Goal: Information Seeking & Learning: Learn about a topic

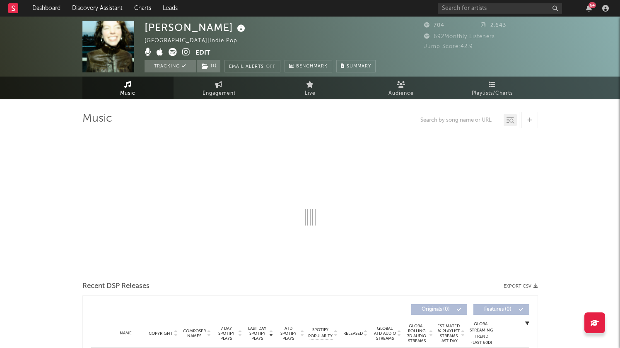
select select "6m"
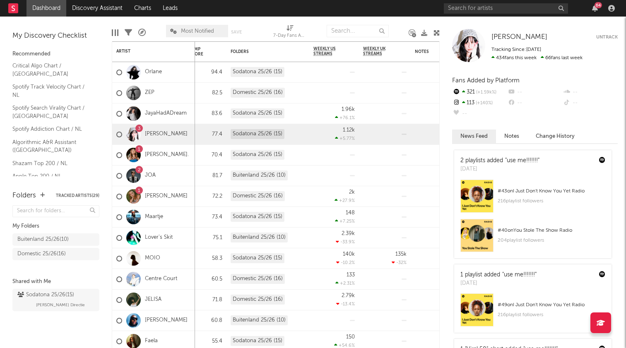
click at [597, 5] on div "64" at bounding box center [598, 5] width 7 height 6
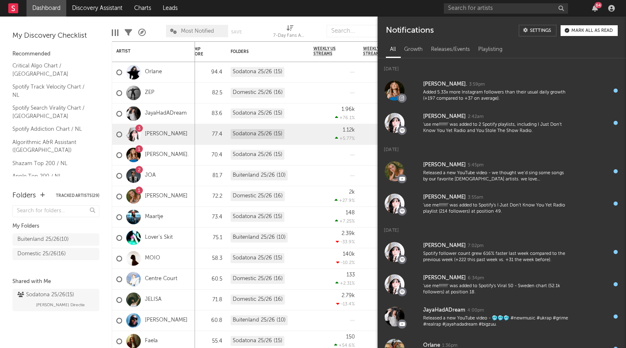
click at [596, 5] on div "64" at bounding box center [598, 5] width 7 height 6
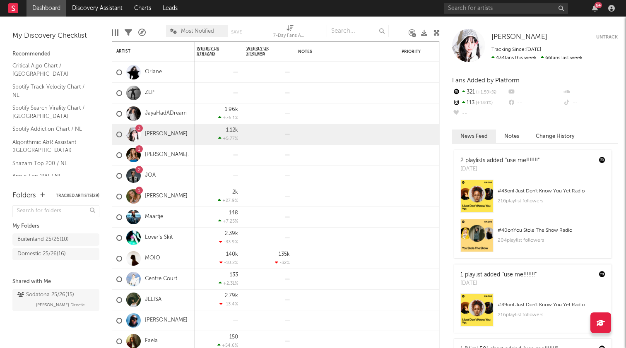
click at [511, 190] on div "# 43 on I Just Don't Know You Yet Radio" at bounding box center [552, 191] width 108 height 10
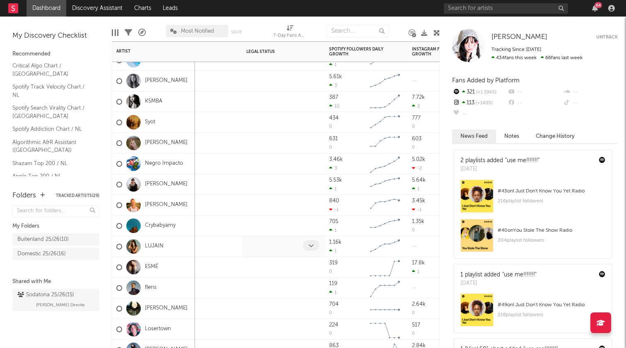
click at [311, 247] on icon at bounding box center [311, 245] width 5 height 5
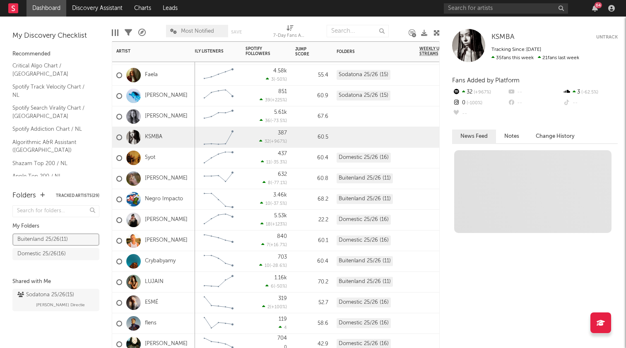
drag, startPoint x: 152, startPoint y: 136, endPoint x: 142, endPoint y: 159, distance: 24.5
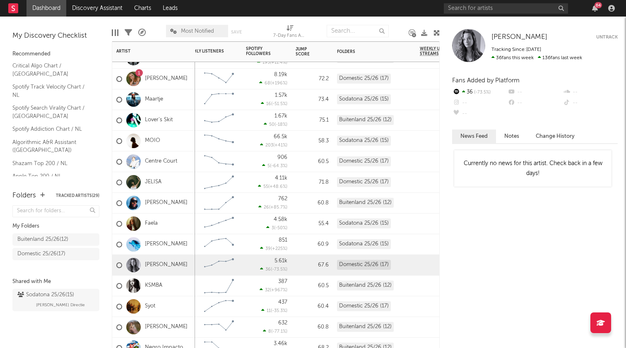
click at [180, 287] on div "KSMBA" at bounding box center [153, 286] width 83 height 21
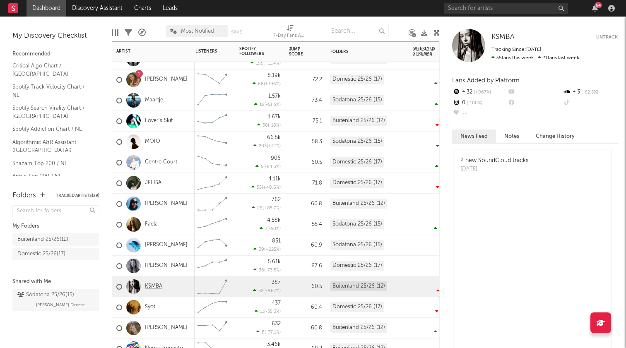
click at [154, 286] on link "KSMBA" at bounding box center [153, 286] width 17 height 7
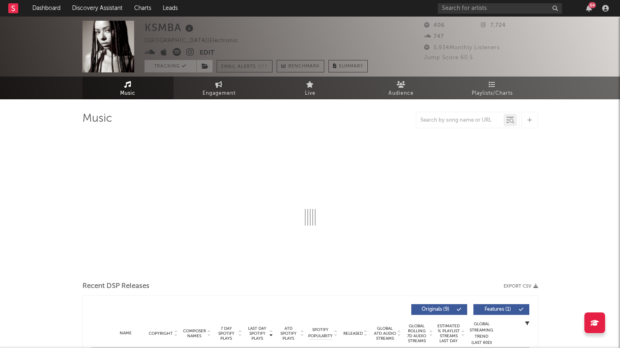
select select "6m"
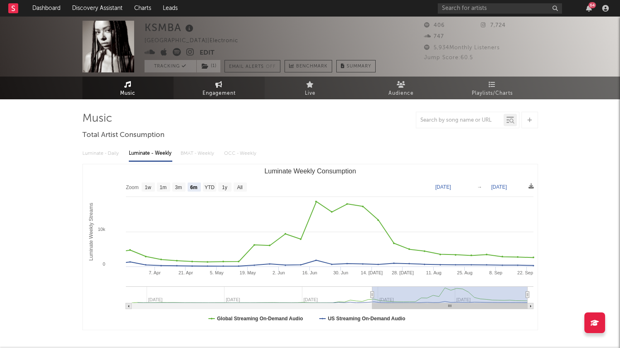
click at [221, 89] on span "Engagement" at bounding box center [219, 94] width 33 height 10
select select "1w"
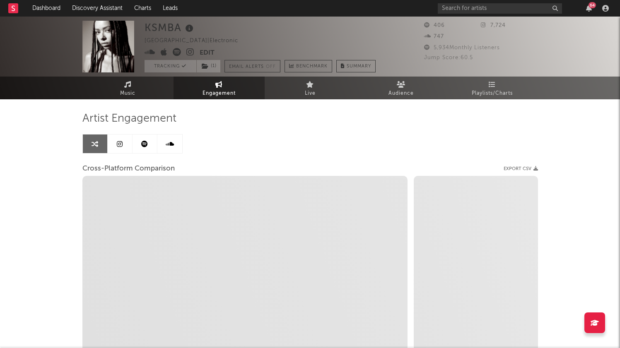
click at [149, 144] on link at bounding box center [145, 144] width 25 height 19
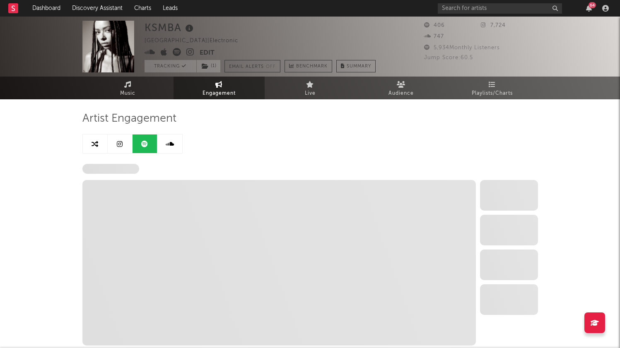
select select "6m"
select select "1w"
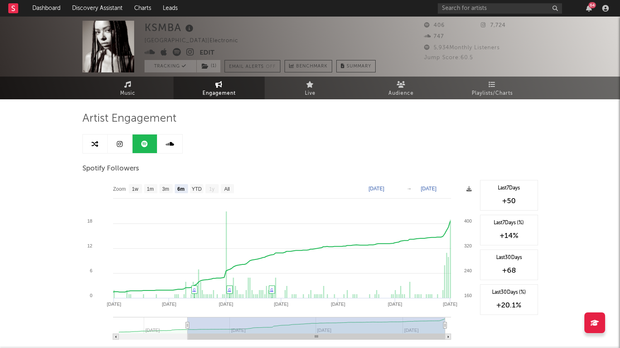
click at [123, 147] on link at bounding box center [120, 144] width 25 height 19
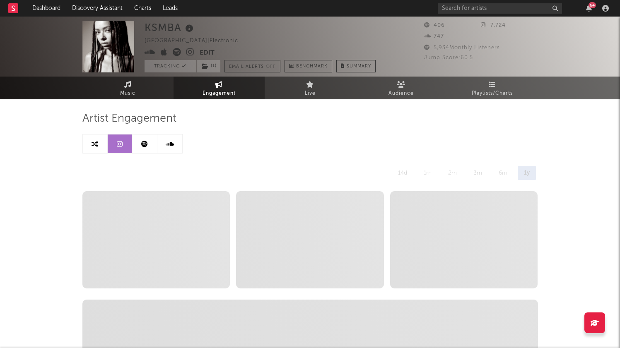
select select "6m"
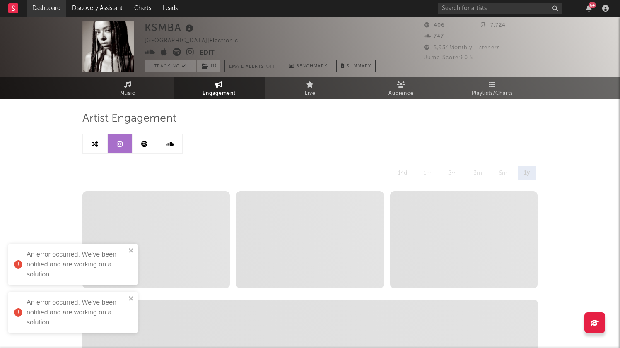
click at [38, 8] on link "Dashboard" at bounding box center [47, 8] width 40 height 17
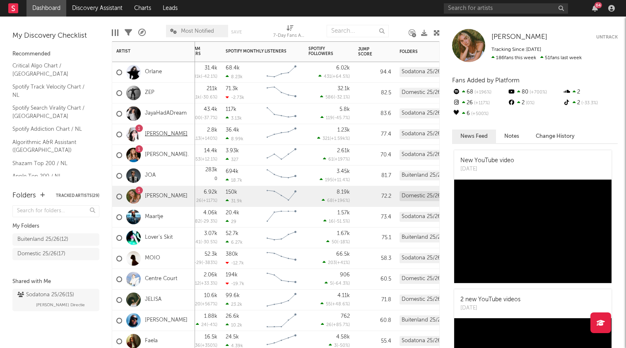
click at [157, 134] on link "[PERSON_NAME]" at bounding box center [166, 134] width 43 height 7
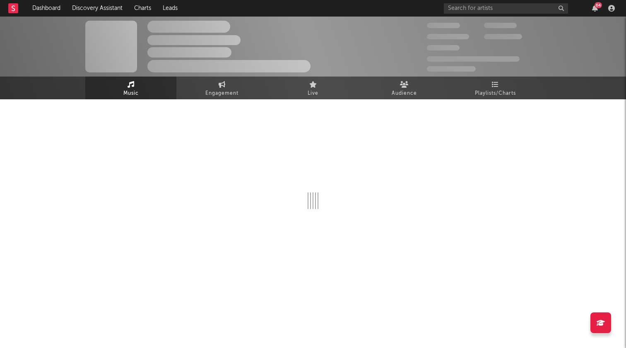
select select "1w"
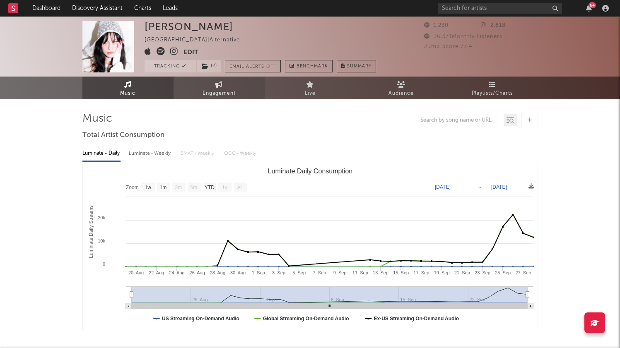
click at [218, 89] on span "Engagement" at bounding box center [219, 94] width 33 height 10
select select "1w"
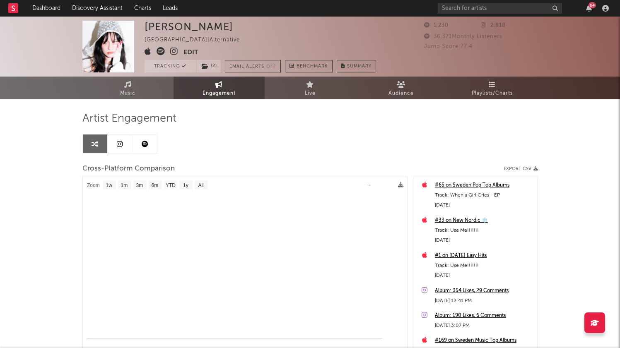
select select "1m"
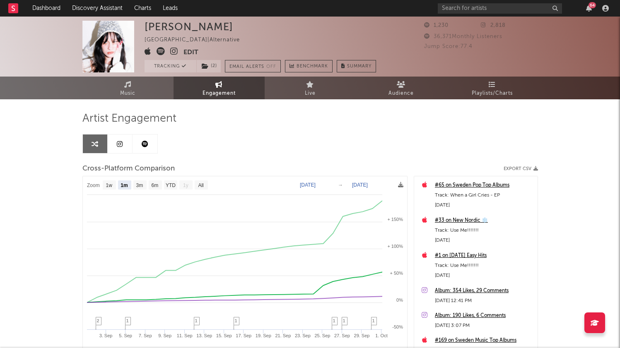
click at [143, 147] on icon at bounding box center [145, 144] width 7 height 7
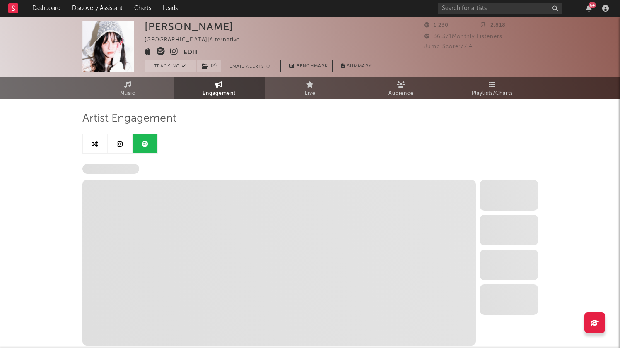
select select "6m"
select select "1w"
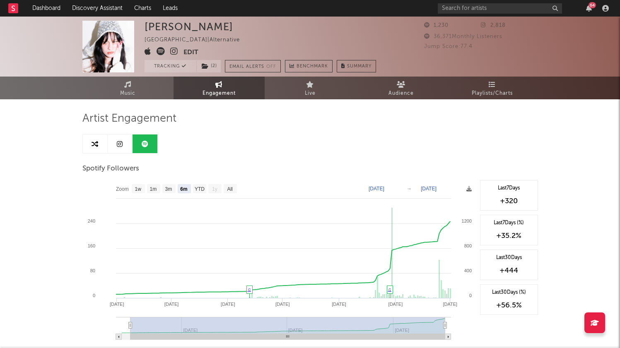
click at [121, 149] on link at bounding box center [120, 144] width 25 height 19
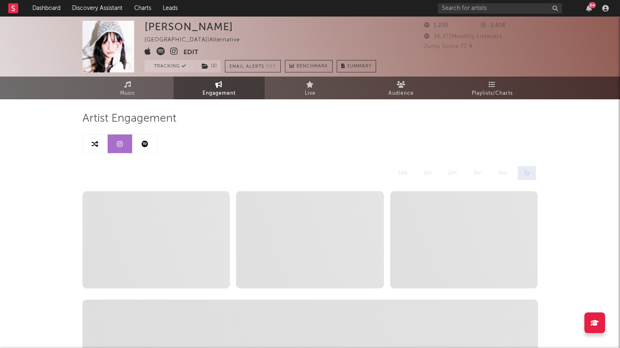
select select "1w"
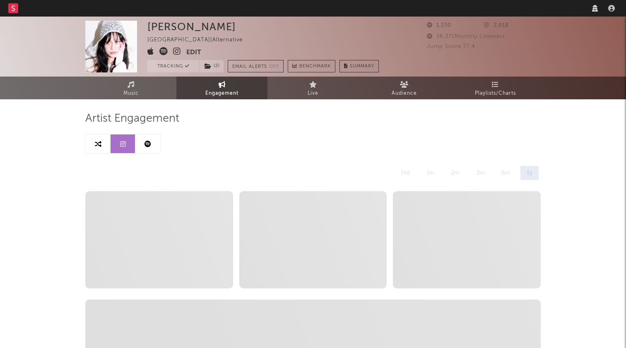
select select "1w"
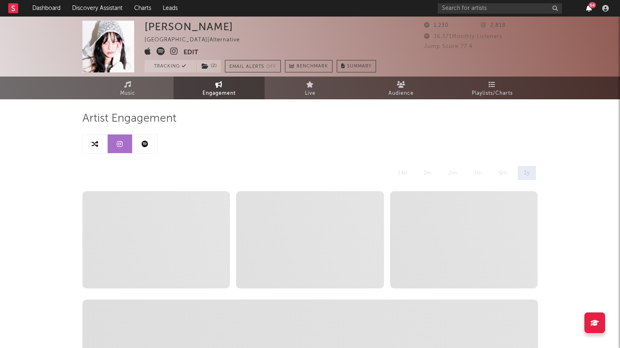
click at [590, 9] on icon "button" at bounding box center [589, 8] width 6 height 7
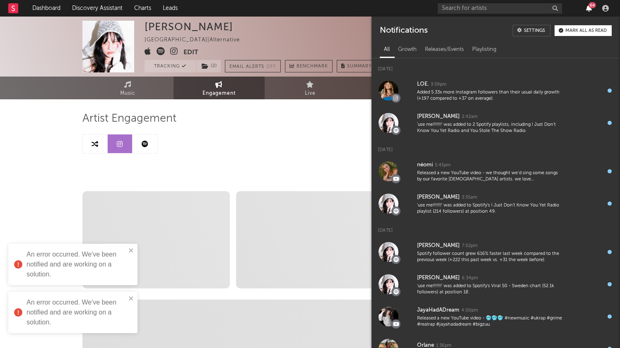
click at [589, 9] on icon "button" at bounding box center [589, 8] width 6 height 7
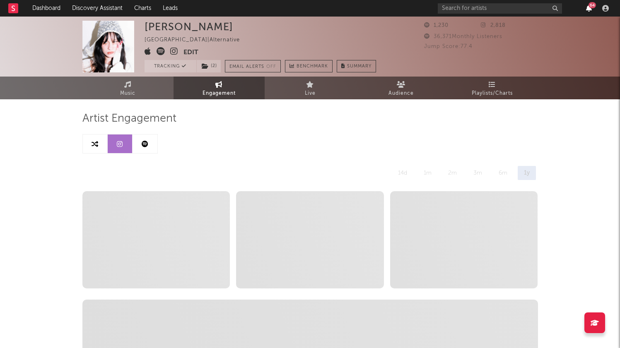
click at [37, 5] on link "Dashboard" at bounding box center [47, 8] width 40 height 17
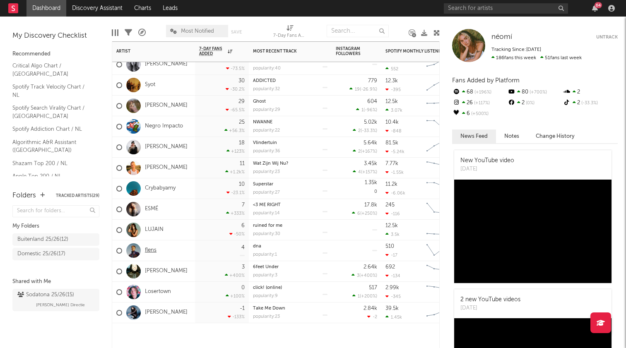
click at [150, 252] on link "flens" at bounding box center [151, 250] width 12 height 7
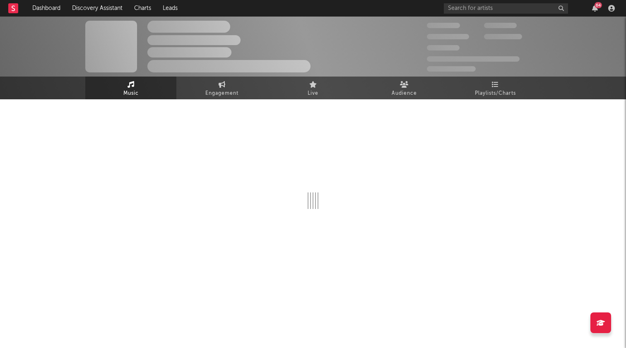
select select "1w"
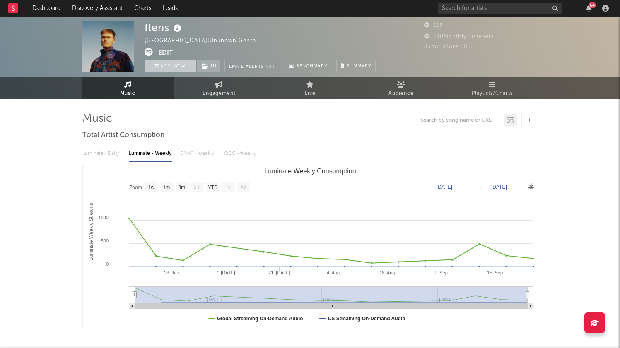
click at [177, 68] on button "Tracking" at bounding box center [171, 66] width 52 height 12
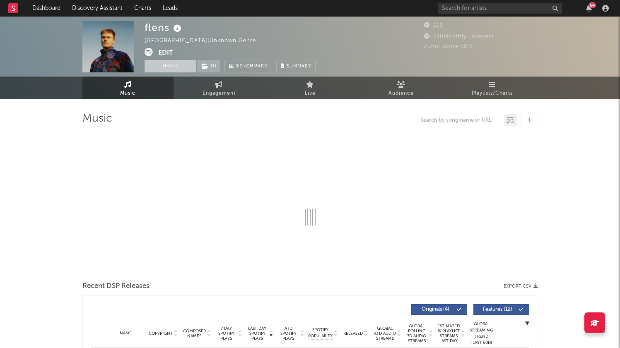
select select "1w"
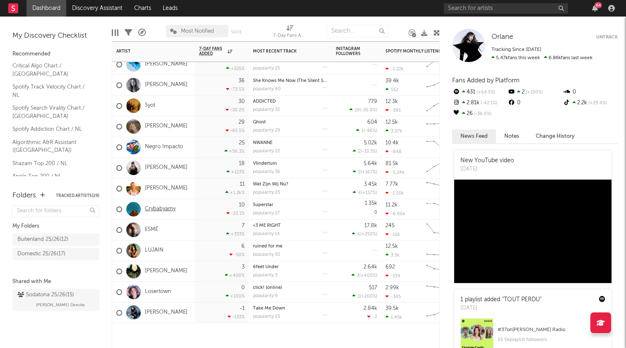
click at [163, 210] on link "Crybabyamy" at bounding box center [160, 209] width 31 height 7
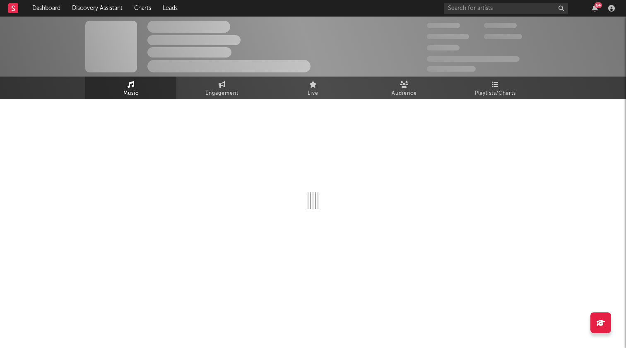
select select "6m"
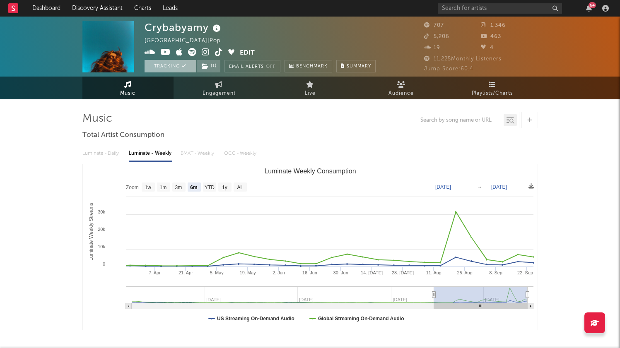
click at [179, 67] on button "Tracking" at bounding box center [171, 66] width 52 height 12
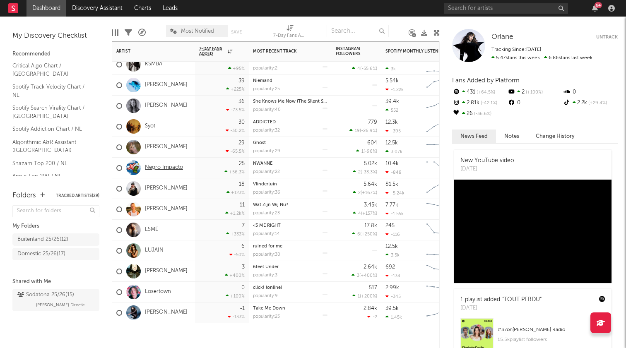
click at [165, 166] on link "Negro Impacto" at bounding box center [164, 167] width 38 height 7
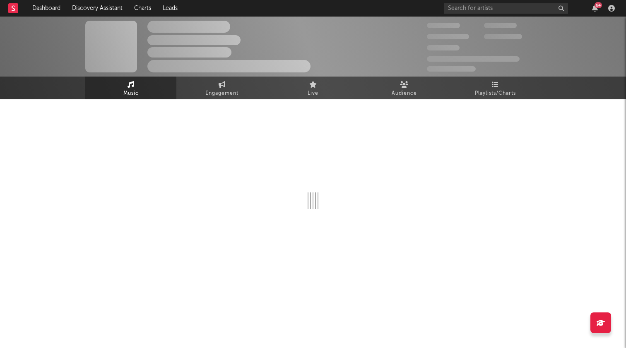
select select "6m"
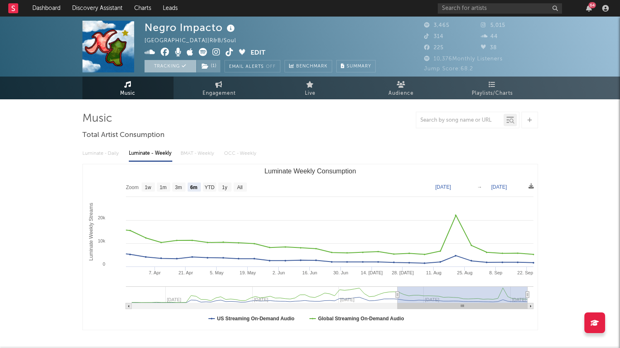
click at [169, 65] on button "Tracking" at bounding box center [171, 66] width 52 height 12
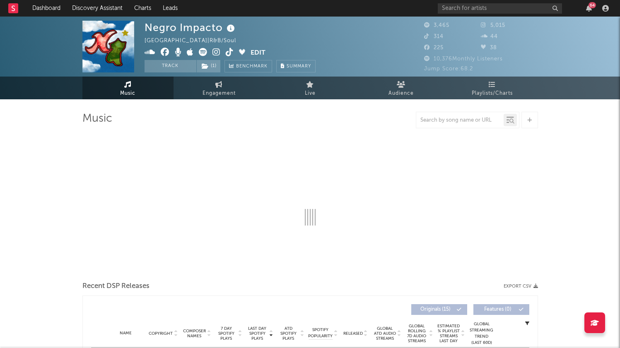
select select "6m"
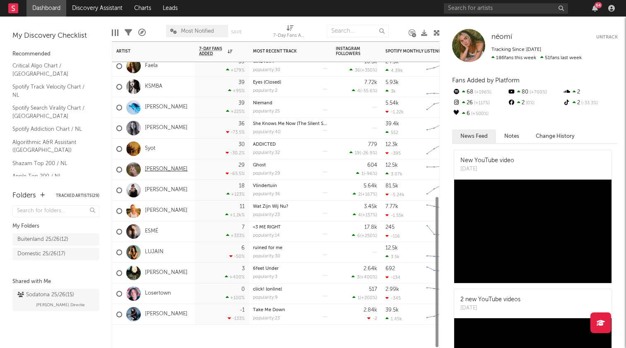
click at [160, 168] on link "Lauren Wallace" at bounding box center [166, 169] width 43 height 7
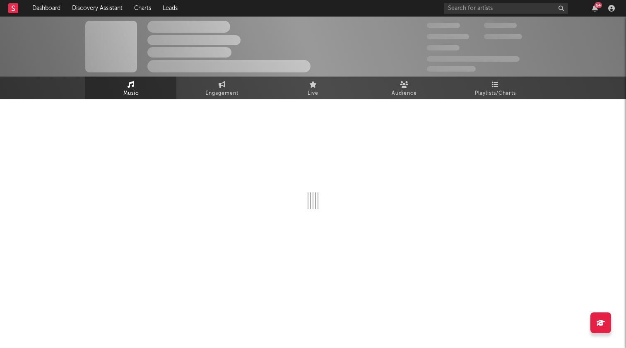
select select "1w"
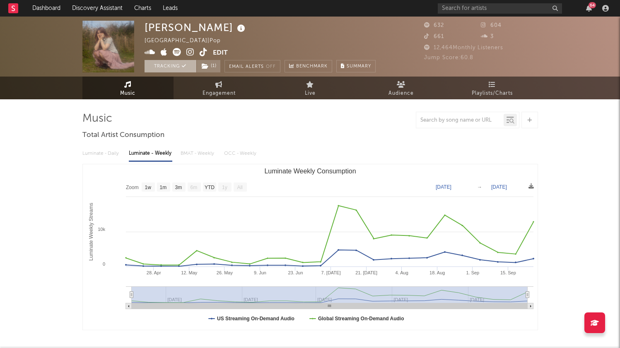
click at [164, 68] on button "Tracking" at bounding box center [171, 66] width 52 height 12
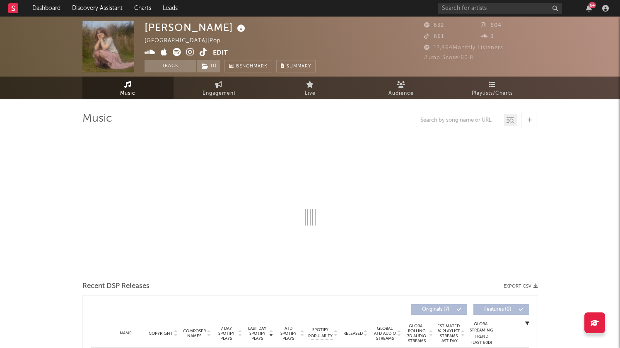
select select "1w"
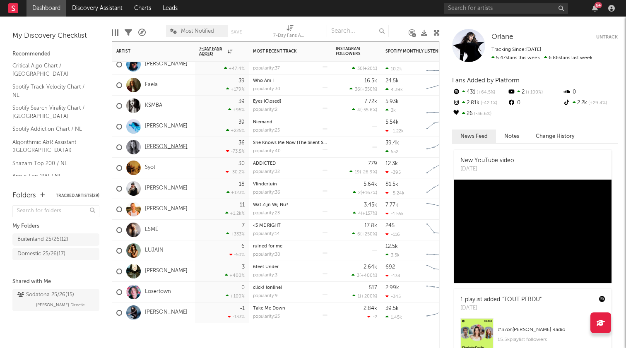
click at [154, 144] on link "Janna" at bounding box center [166, 147] width 43 height 7
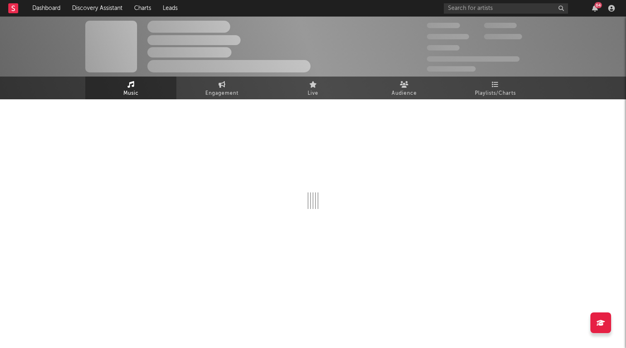
select select "1w"
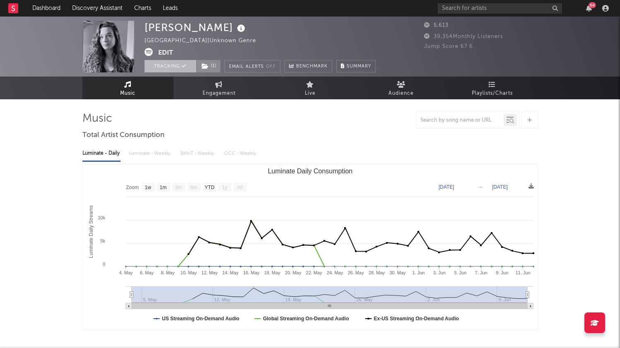
click at [172, 69] on button "Tracking" at bounding box center [171, 66] width 52 height 12
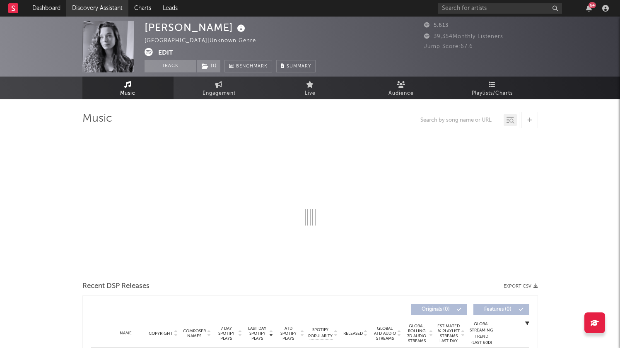
select select "1w"
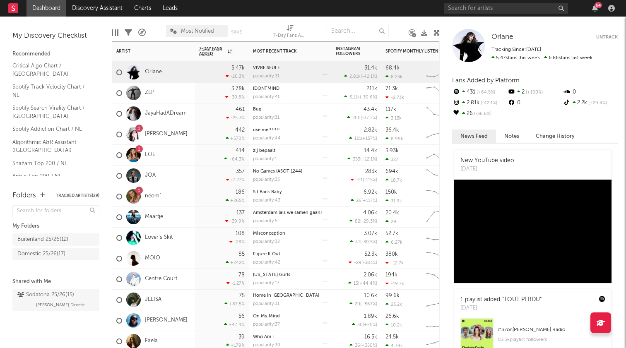
click at [195, 176] on div "357 -7.27 %" at bounding box center [222, 176] width 54 height 21
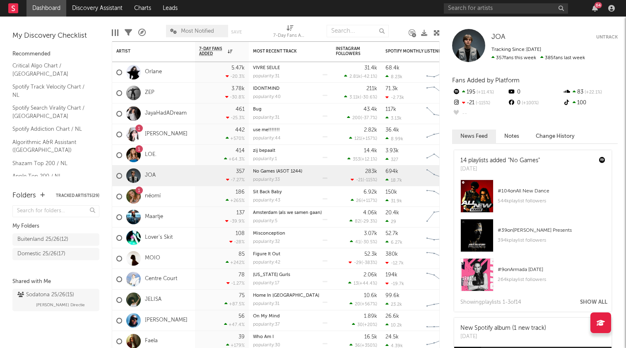
click at [477, 43] on div at bounding box center [468, 45] width 33 height 33
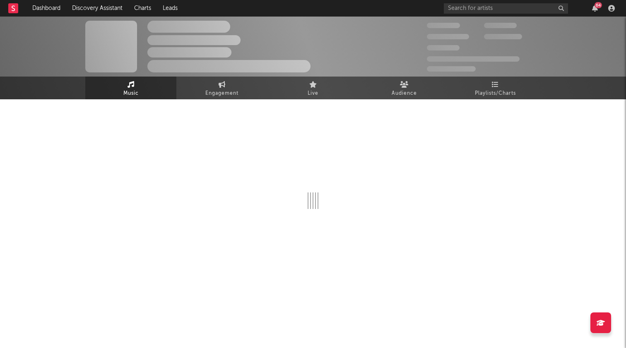
select select "6m"
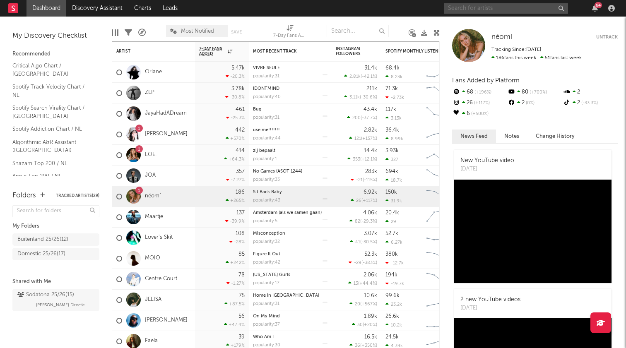
click at [495, 11] on input "text" at bounding box center [506, 8] width 124 height 10
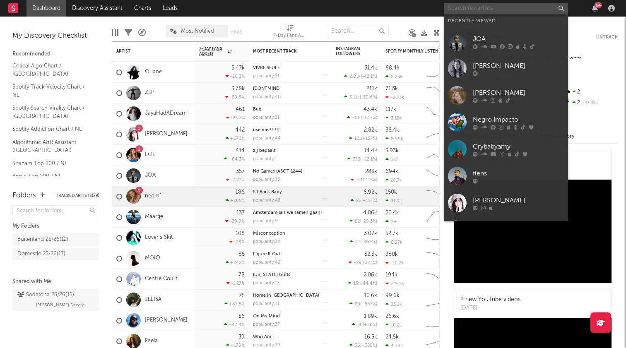
paste input "https://open.spotify.com/artist/3gei6uuyG10zkyfeb6CQo9?si=HdRvvI31RbSmqOr7r1aSBg"
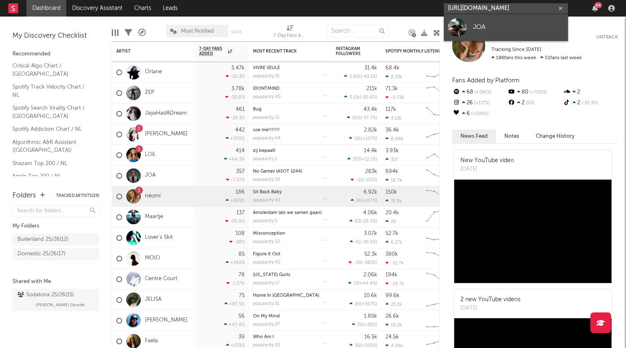
type input "https://open.spotify.com/artist/3gei6uuyG10zkyfeb6CQo9?si=HdRvvI31RbSmqOr7r1aSBg"
click at [500, 25] on div "JOA" at bounding box center [518, 27] width 91 height 10
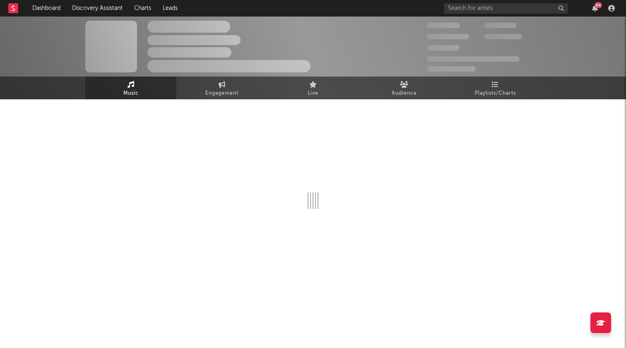
select select "6m"
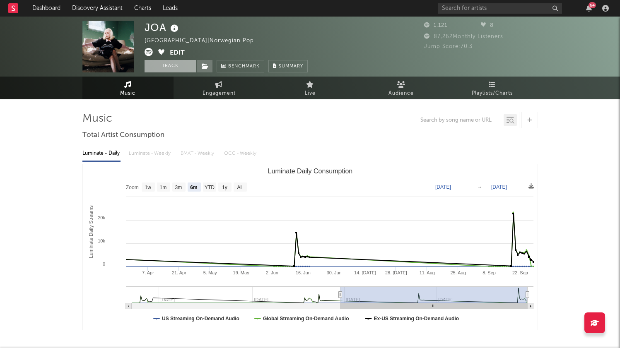
click at [170, 67] on button "Track" at bounding box center [171, 66] width 52 height 12
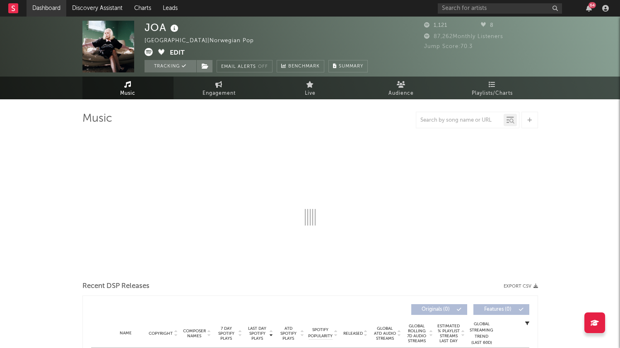
select select "6m"
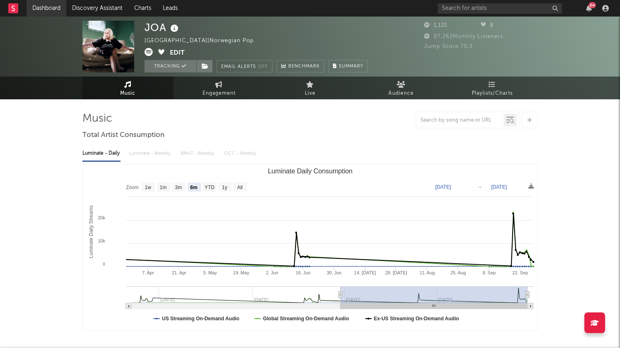
click at [52, 5] on link "Dashboard" at bounding box center [47, 8] width 40 height 17
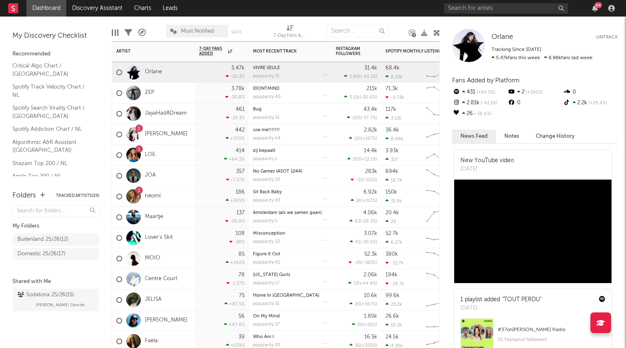
click at [166, 176] on div "JOA" at bounding box center [153, 176] width 83 height 21
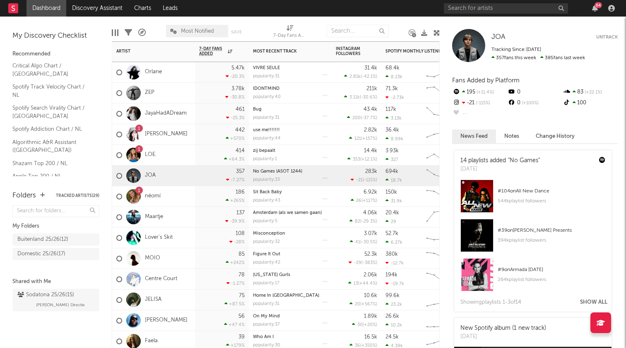
click at [610, 38] on button "Untrack" at bounding box center [607, 37] width 22 height 8
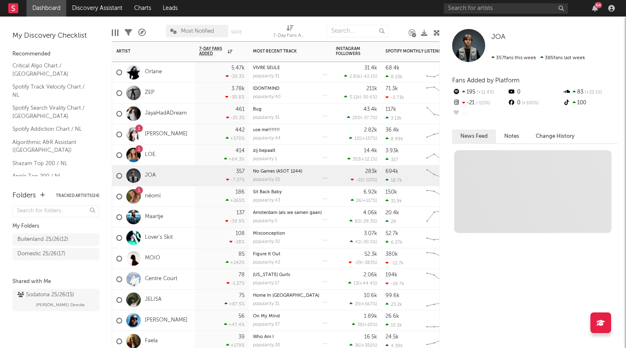
click at [178, 174] on div "JOA" at bounding box center [153, 176] width 83 height 21
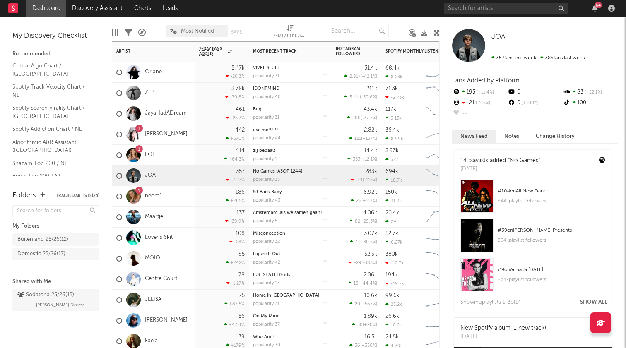
click at [173, 174] on div "JOA" at bounding box center [153, 176] width 83 height 21
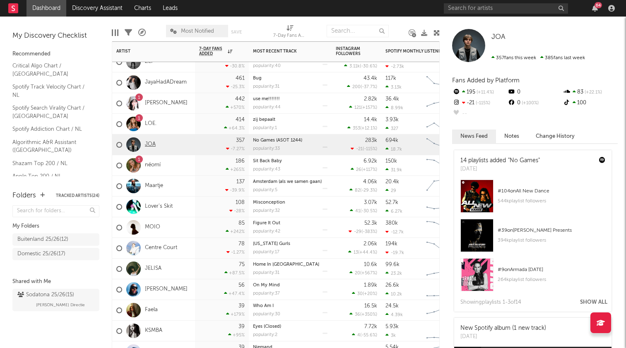
click at [149, 142] on link "JOA" at bounding box center [150, 144] width 11 height 7
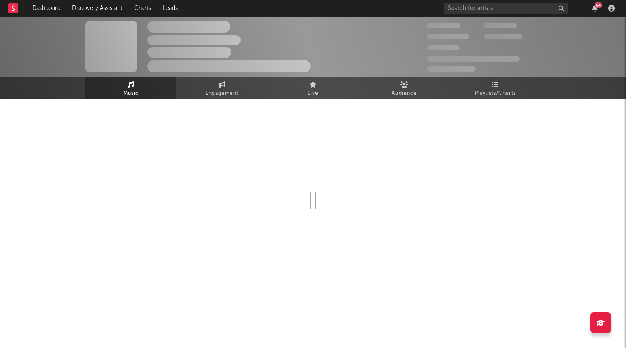
select select "6m"
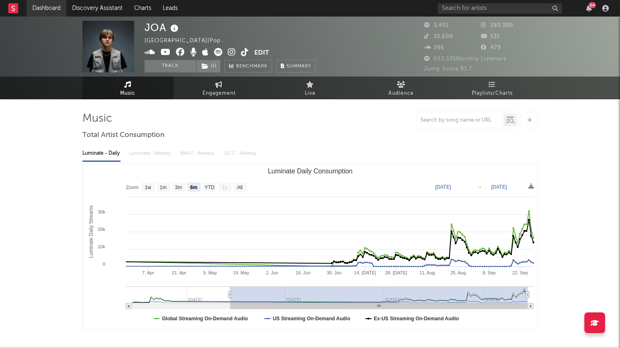
click at [53, 10] on link "Dashboard" at bounding box center [47, 8] width 40 height 17
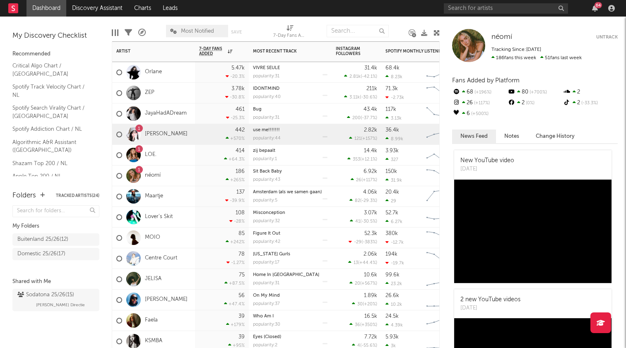
click at [195, 135] on div "1 Olga Myko" at bounding box center [153, 134] width 83 height 21
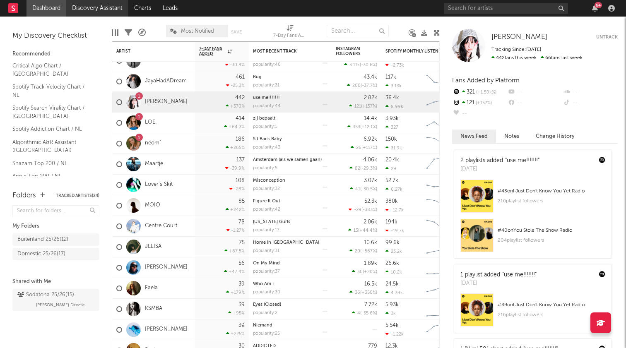
click at [114, 5] on link "Discovery Assistant" at bounding box center [97, 8] width 62 height 17
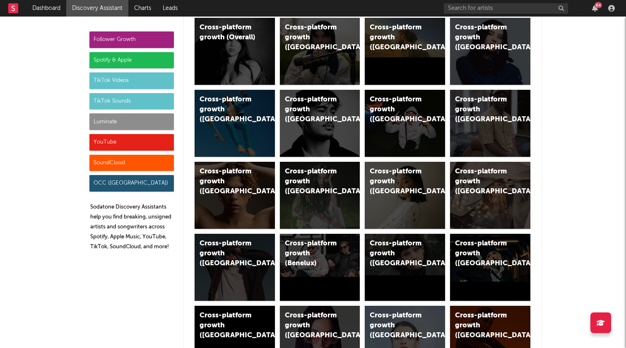
scroll to position [107, 0]
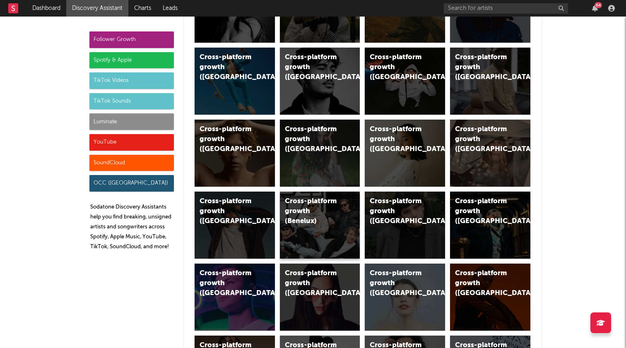
click at [319, 225] on div "Cross-platform growth (Benelux)" at bounding box center [313, 212] width 56 height 30
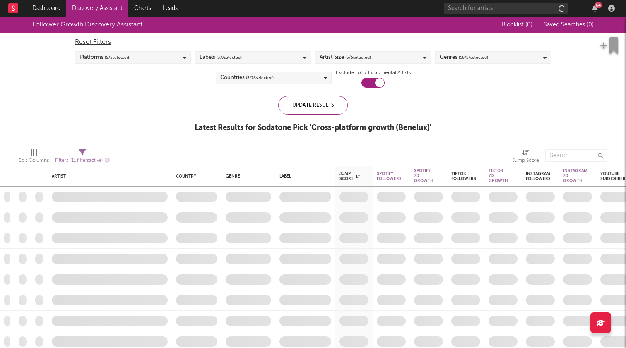
checkbox input "true"
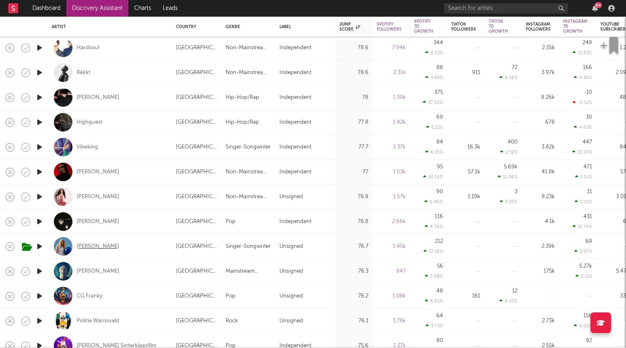
click at [91, 246] on div "[PERSON_NAME]" at bounding box center [98, 246] width 43 height 7
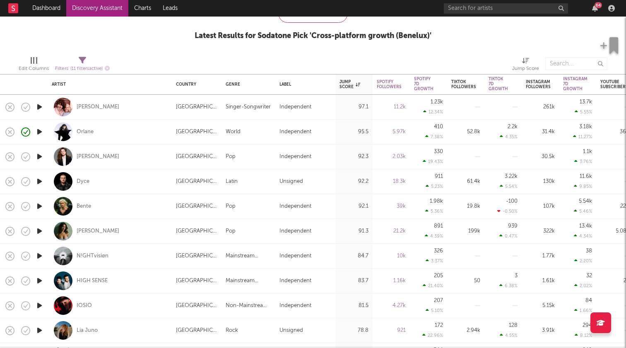
click at [101, 9] on link "Discovery Assistant" at bounding box center [97, 8] width 62 height 17
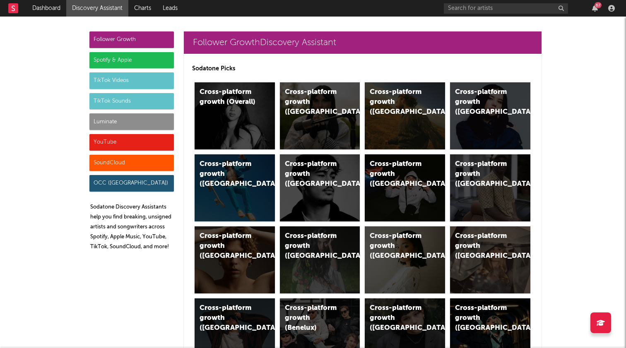
click at [132, 57] on div "Spotify & Apple" at bounding box center [131, 60] width 84 height 17
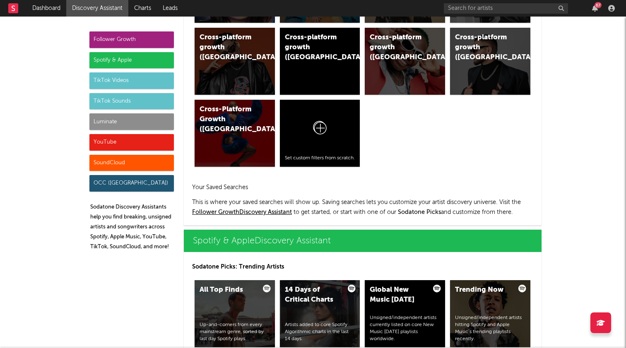
scroll to position [828, 0]
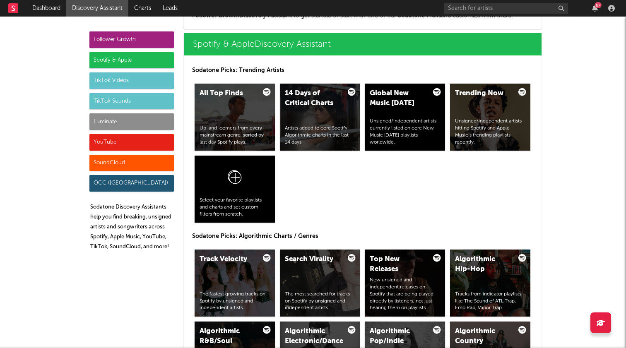
click at [132, 83] on div "TikTok Videos" at bounding box center [131, 80] width 84 height 17
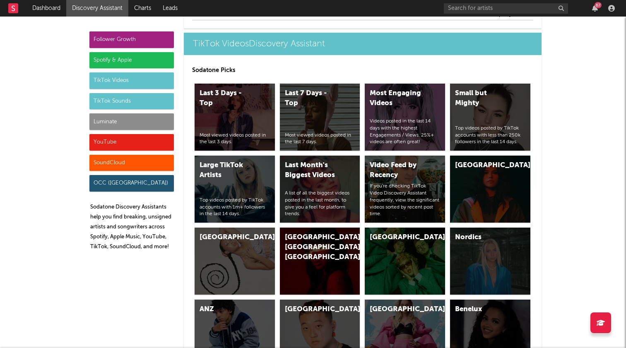
click at [133, 97] on div "TikTok Sounds" at bounding box center [131, 101] width 84 height 17
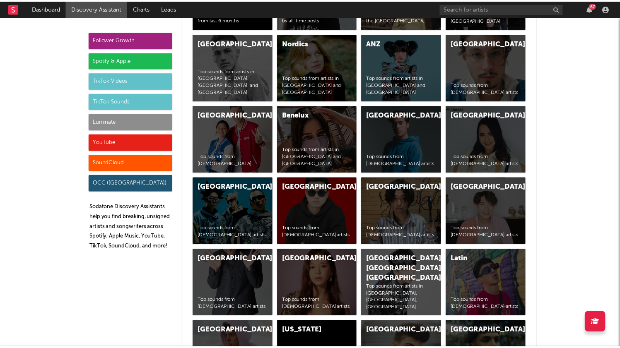
scroll to position [3030, 0]
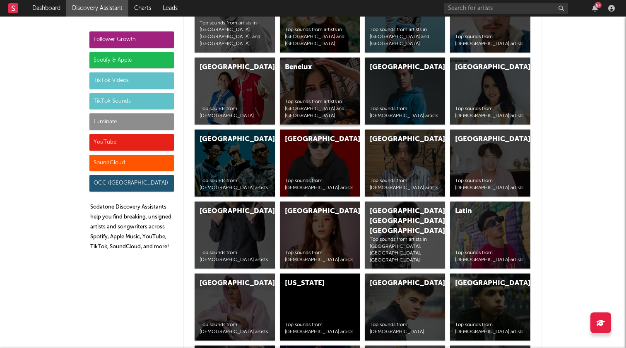
click at [294, 69] on div "Benelux" at bounding box center [313, 68] width 56 height 10
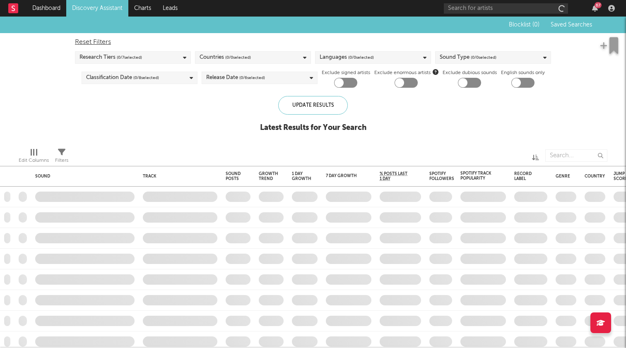
checkbox input "true"
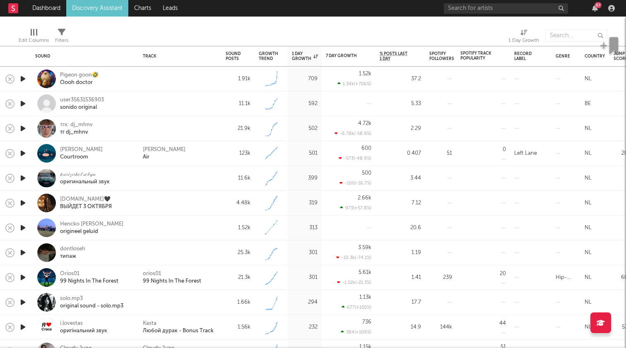
click at [570, 22] on div "Edit Columns Filters 1 Day Growth" at bounding box center [313, 33] width 626 height 25
click at [47, 7] on link "Dashboard" at bounding box center [47, 8] width 40 height 17
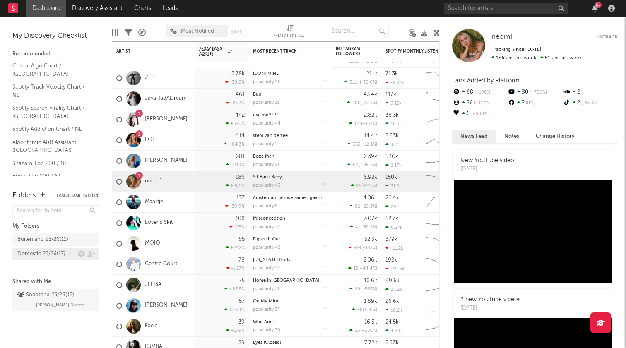
click at [50, 257] on div "Domestic 25/26 ( 17 )" at bounding box center [41, 254] width 48 height 10
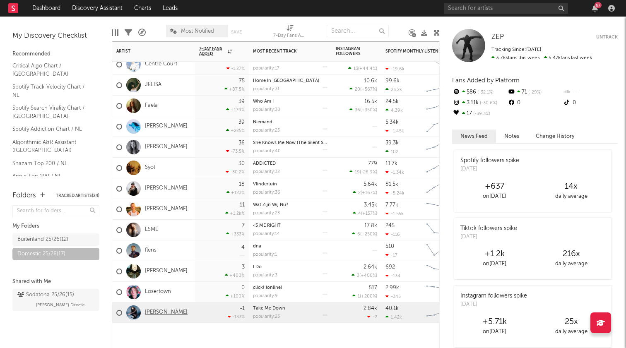
click at [154, 314] on link "Janet Livv" at bounding box center [166, 312] width 43 height 7
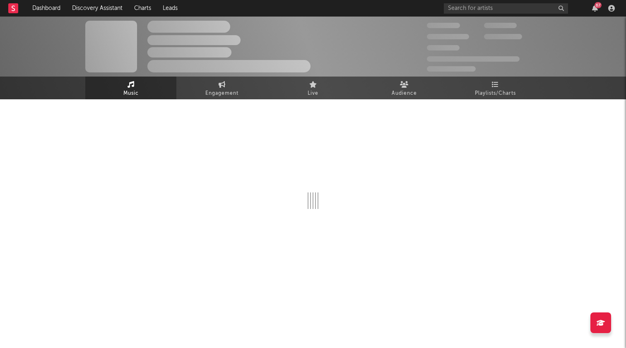
select select "6m"
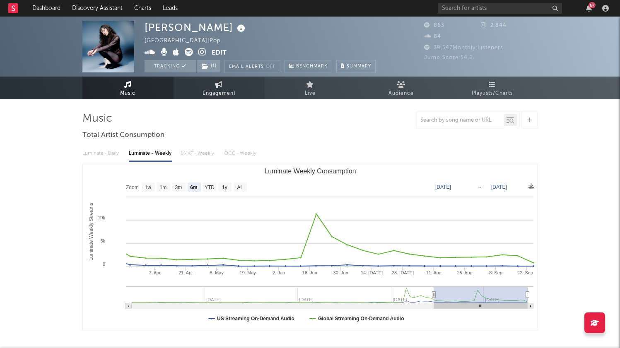
click at [217, 95] on span "Engagement" at bounding box center [219, 94] width 33 height 10
select select "1w"
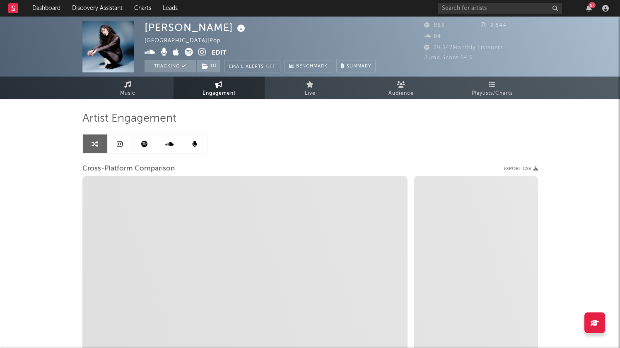
click at [119, 147] on link at bounding box center [120, 144] width 25 height 19
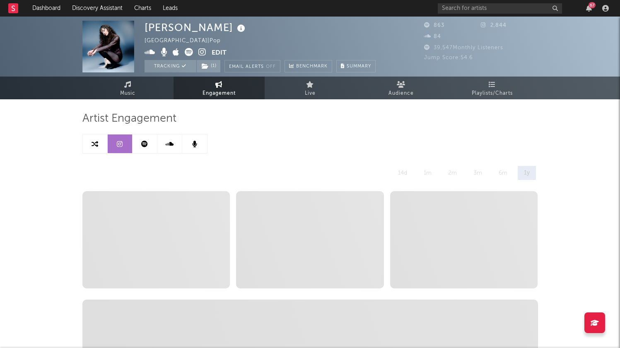
select select "6m"
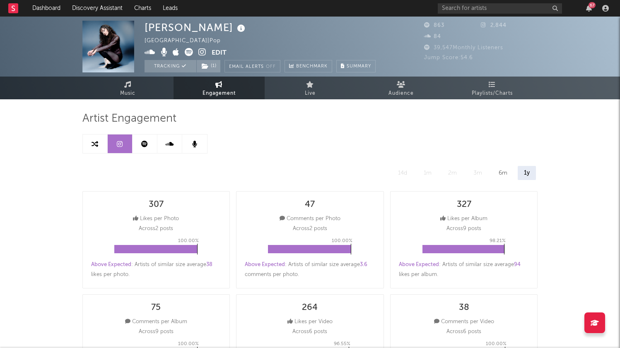
click at [145, 147] on icon at bounding box center [144, 144] width 7 height 7
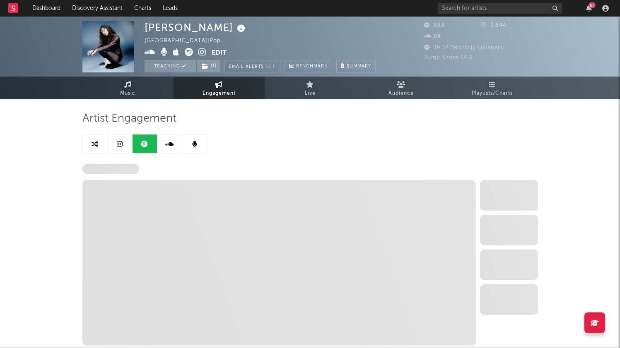
select select "6m"
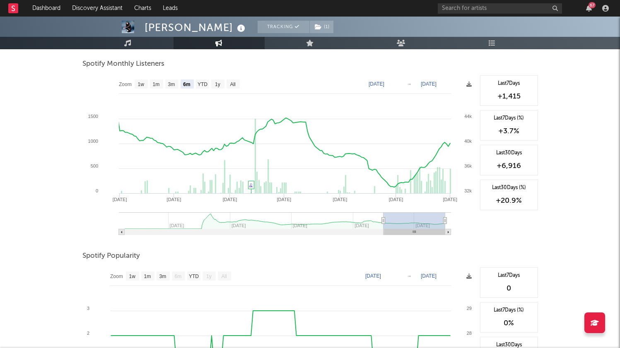
scroll to position [297, 0]
click at [195, 277] on text "YTD" at bounding box center [193, 277] width 10 height 6
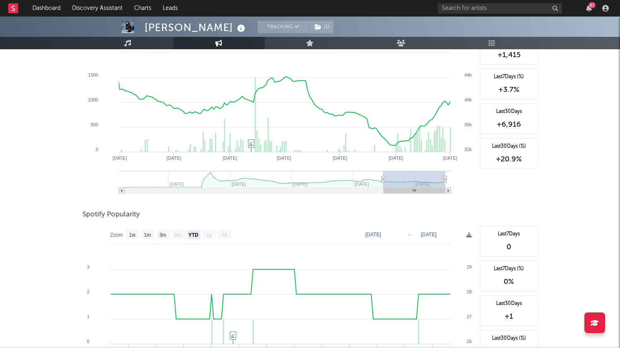
scroll to position [372, 0]
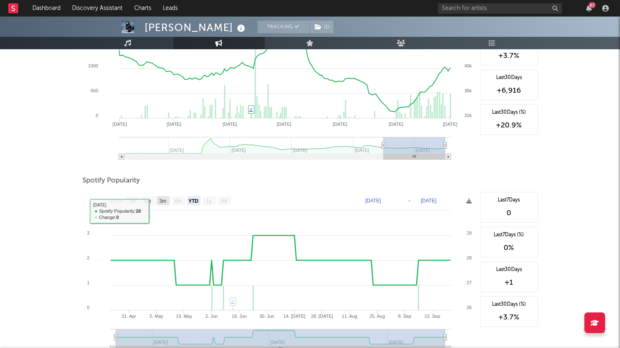
click at [162, 201] on text "3m" at bounding box center [162, 201] width 7 height 6
select select "3m"
type input "2025-07-01"
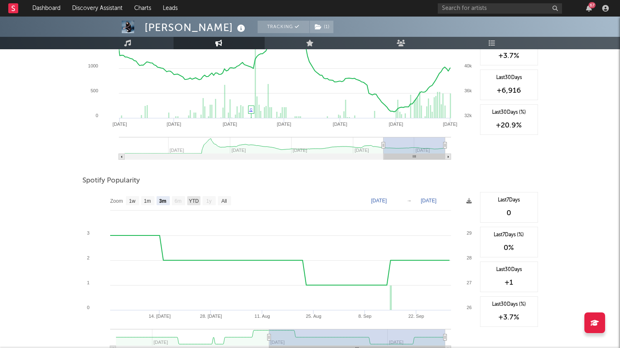
click at [198, 200] on text "YTD" at bounding box center [193, 201] width 10 height 6
select select "YTD"
type input "2025-04-12"
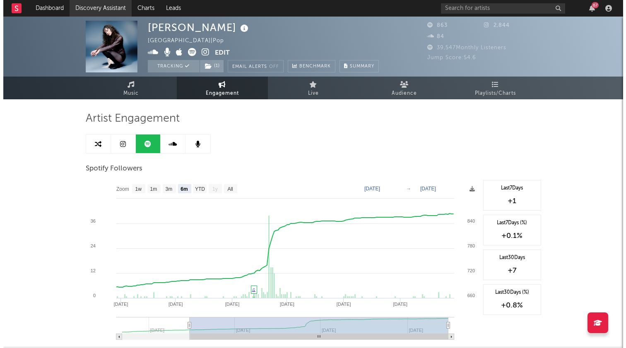
scroll to position [0, 0]
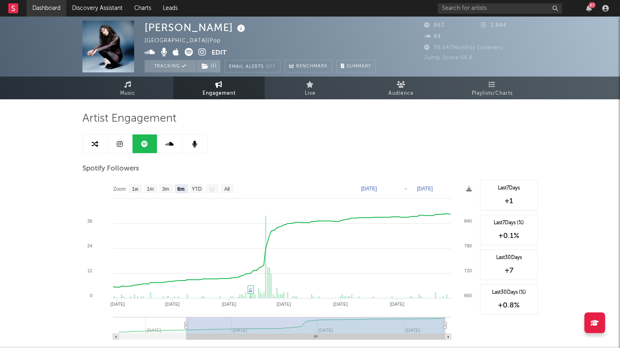
click at [41, 5] on link "Dashboard" at bounding box center [47, 8] width 40 height 17
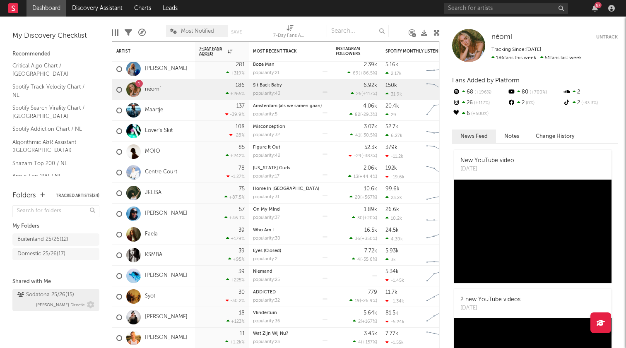
click at [35, 303] on div "Sodatona 25/26 ( 15 ) Bobbi Directie" at bounding box center [55, 300] width 77 height 20
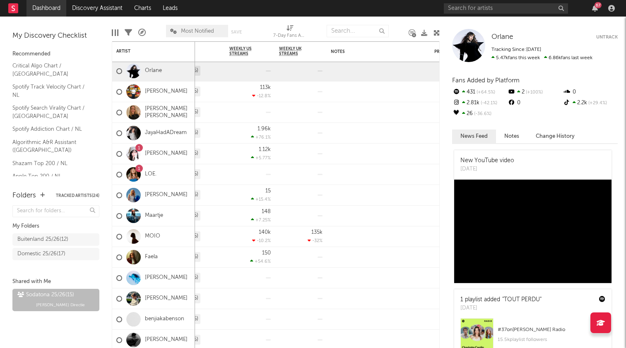
click at [40, 11] on link "Dashboard" at bounding box center [47, 8] width 40 height 17
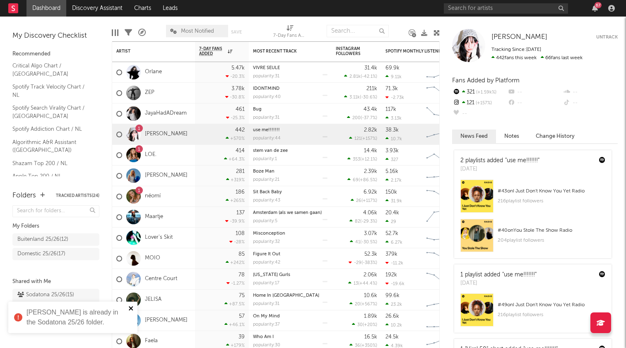
click at [130, 307] on icon "close" at bounding box center [131, 308] width 6 height 7
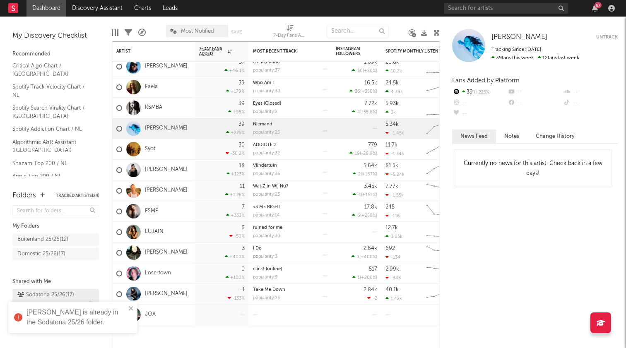
click at [44, 294] on div "Sodatona 25/26 ( 17 )" at bounding box center [45, 295] width 57 height 10
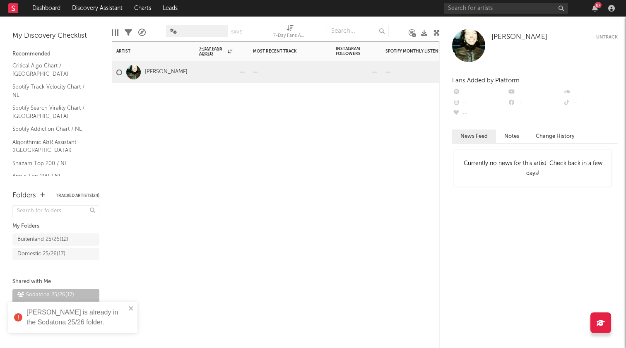
click at [230, 179] on div "Artist Notifications 7-Day Fans Added WoW % Change Most Recent Track Popularity…" at bounding box center [276, 194] width 328 height 307
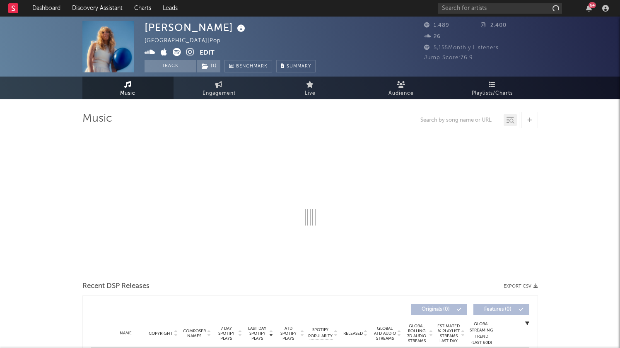
select select "1w"
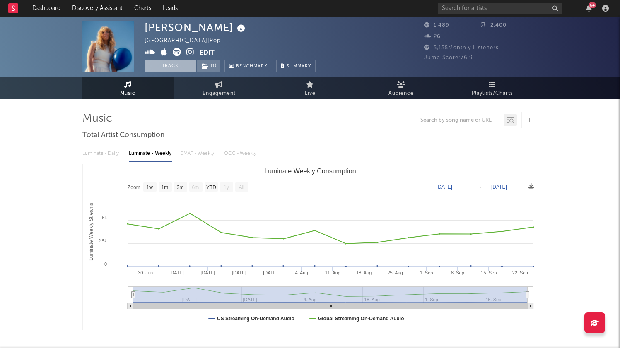
click at [167, 67] on button "Track" at bounding box center [171, 66] width 52 height 12
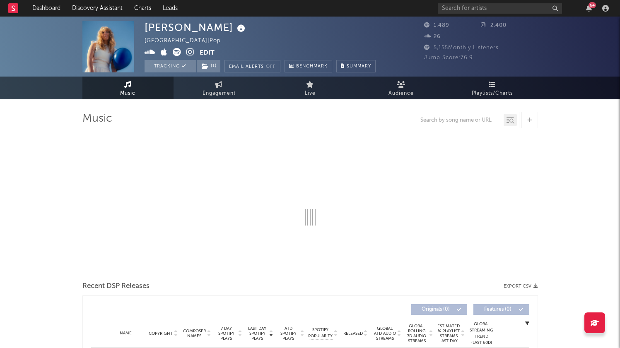
select select "1w"
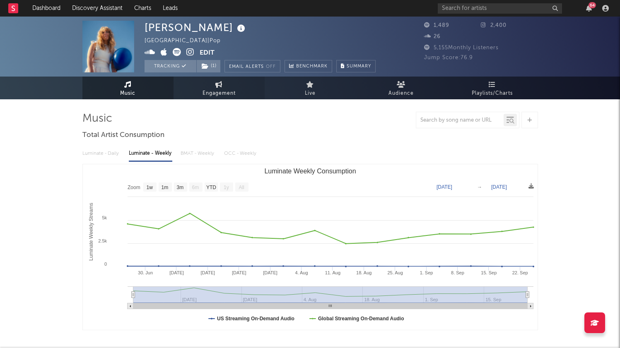
click at [212, 80] on link "Engagement" at bounding box center [219, 88] width 91 height 23
select select "1w"
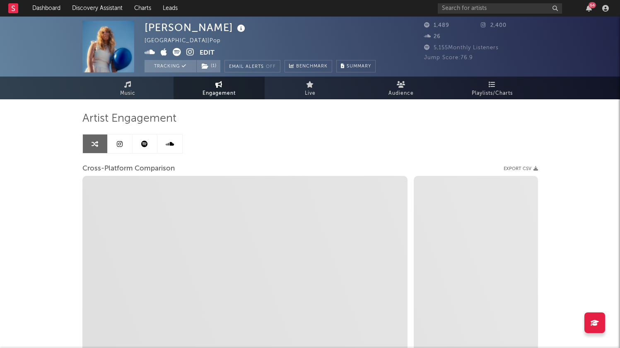
click at [120, 147] on icon at bounding box center [120, 144] width 6 height 7
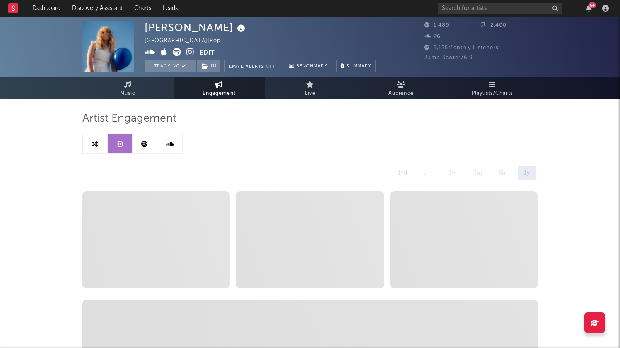
select select "6m"
click at [144, 144] on icon at bounding box center [144, 144] width 7 height 7
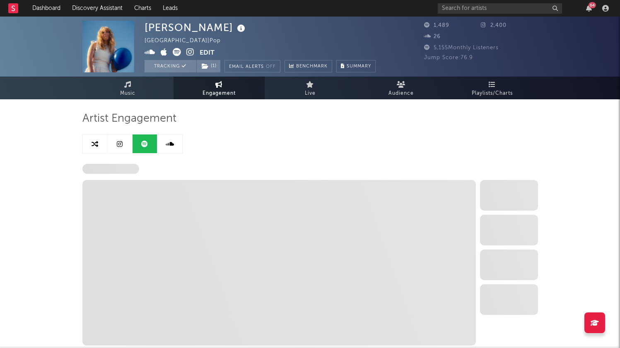
select select "6m"
select select "1w"
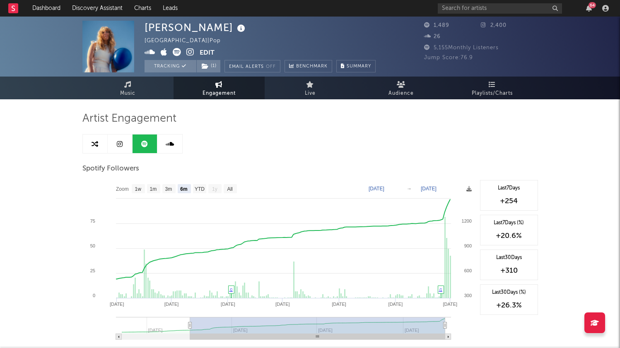
click at [124, 149] on link at bounding box center [120, 144] width 25 height 19
select select "6m"
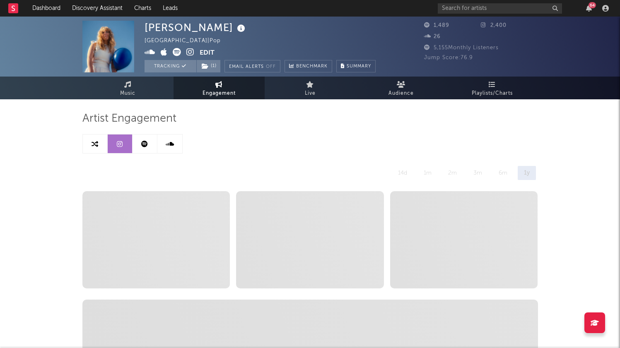
click at [144, 141] on icon at bounding box center [144, 144] width 7 height 7
select select "6m"
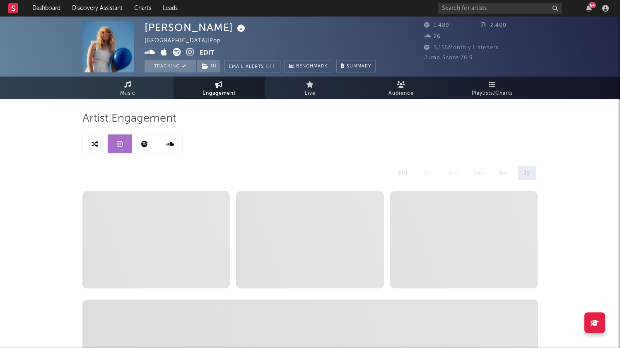
select select "1w"
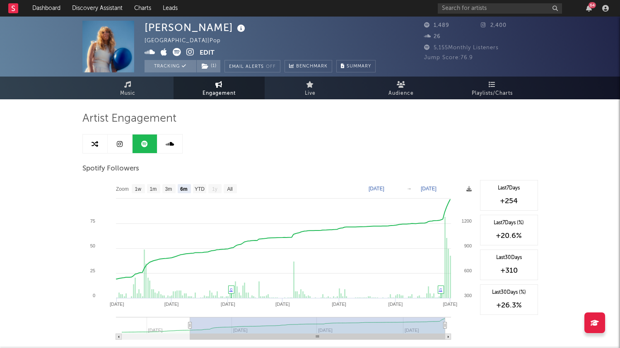
click at [124, 143] on link at bounding box center [120, 144] width 25 height 19
select select "6m"
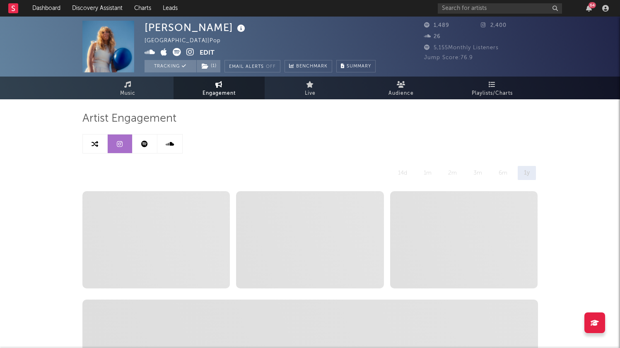
click at [145, 145] on icon at bounding box center [144, 144] width 7 height 7
select select "6m"
select select "1w"
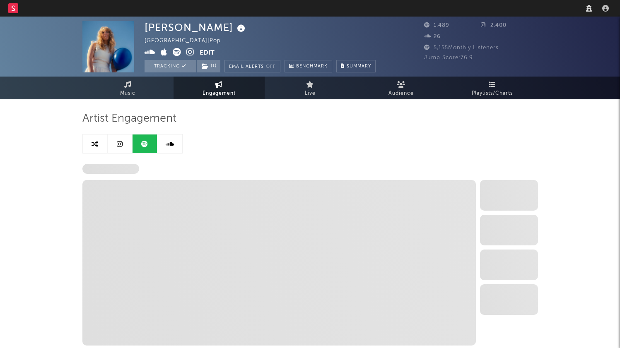
select select "6m"
select select "1w"
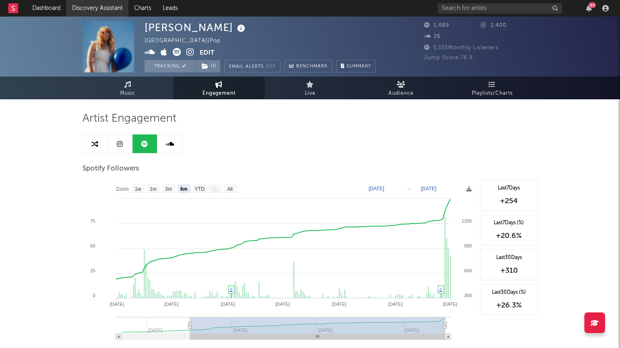
click at [97, 9] on link "Discovery Assistant" at bounding box center [97, 8] width 62 height 17
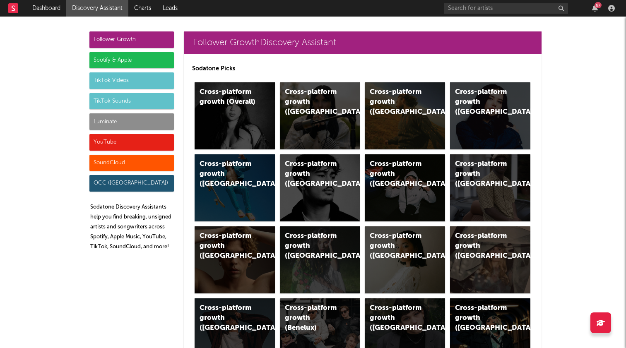
click at [130, 64] on div "Spotify & Apple" at bounding box center [131, 60] width 84 height 17
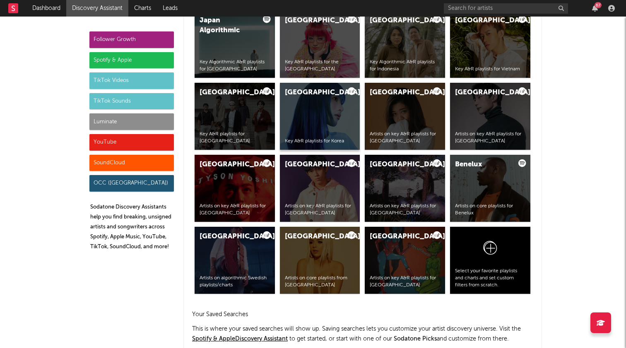
scroll to position [1563, 0]
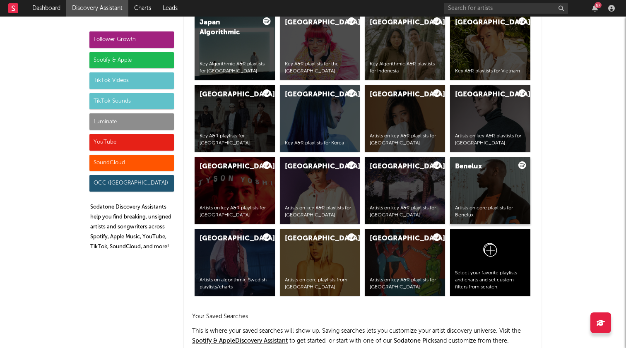
click at [475, 175] on div "Benelux Artists on core playlists for Benelux" at bounding box center [490, 190] width 80 height 67
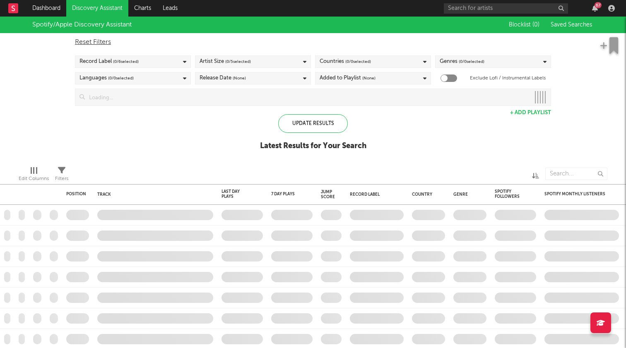
checkbox input "true"
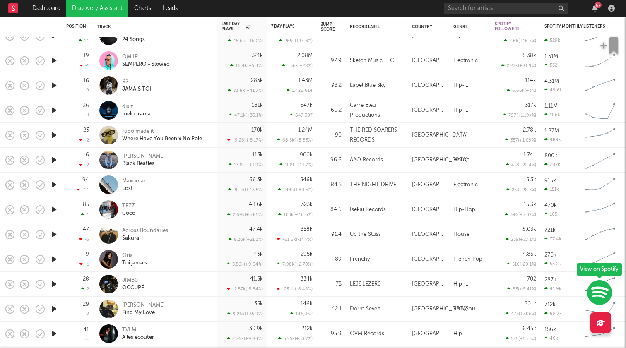
click at [154, 229] on div "Across Boundaries" at bounding box center [145, 230] width 46 height 7
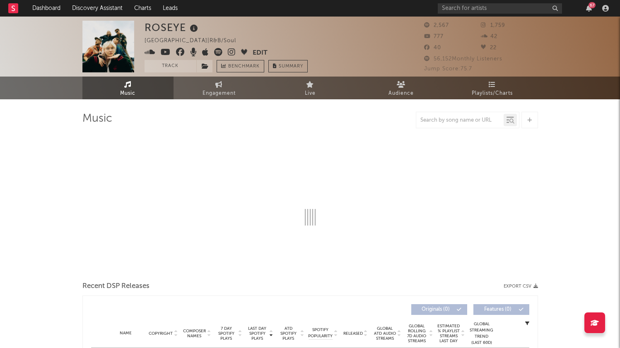
select select "6m"
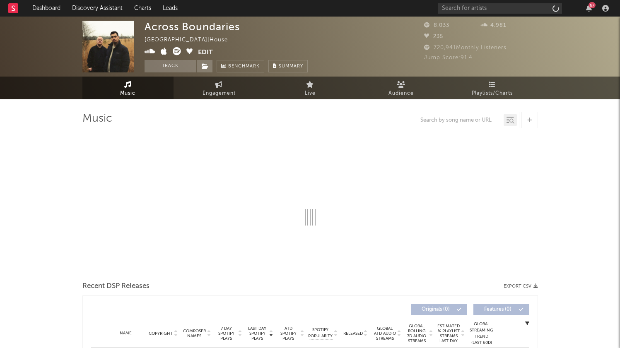
select select "6m"
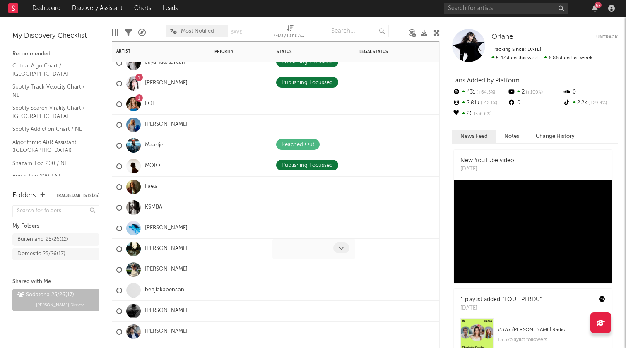
click at [340, 247] on icon at bounding box center [341, 248] width 5 height 5
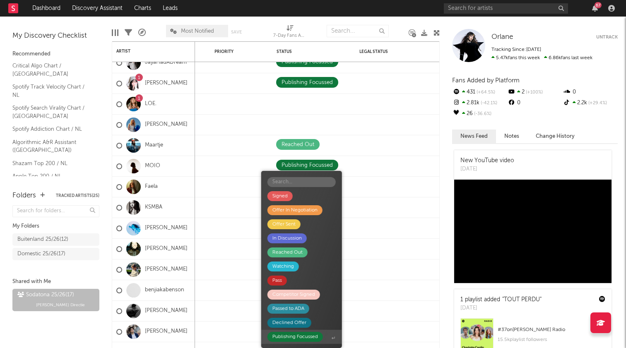
click at [302, 336] on div "Publishing Focussed" at bounding box center [296, 337] width 46 height 10
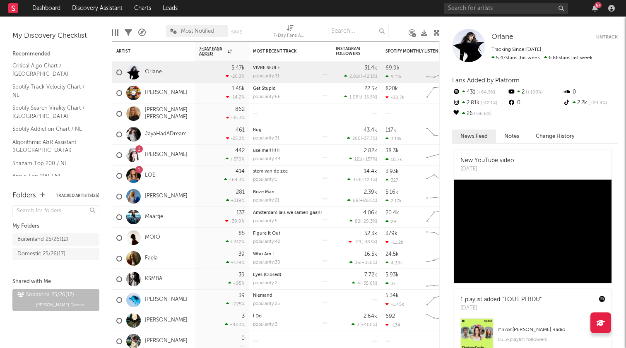
click at [599, 10] on div "67" at bounding box center [595, 8] width 12 height 7
click at [596, 9] on icon "button" at bounding box center [595, 8] width 6 height 7
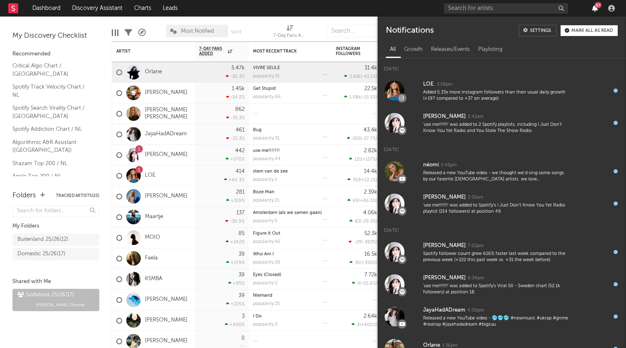
click at [596, 9] on icon "button" at bounding box center [595, 8] width 6 height 7
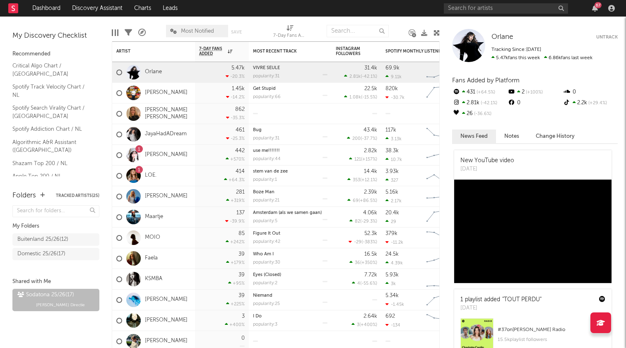
click at [439, 34] on icon at bounding box center [437, 33] width 6 height 6
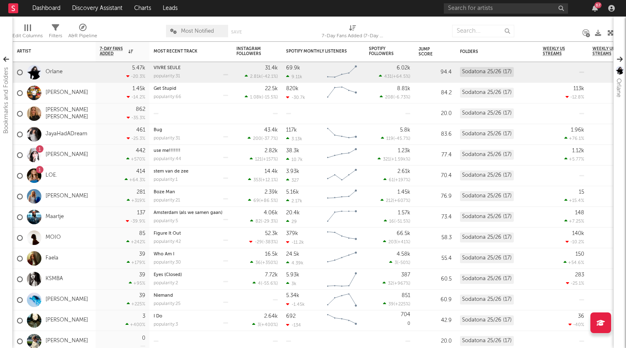
click at [611, 33] on icon at bounding box center [611, 33] width 6 height 6
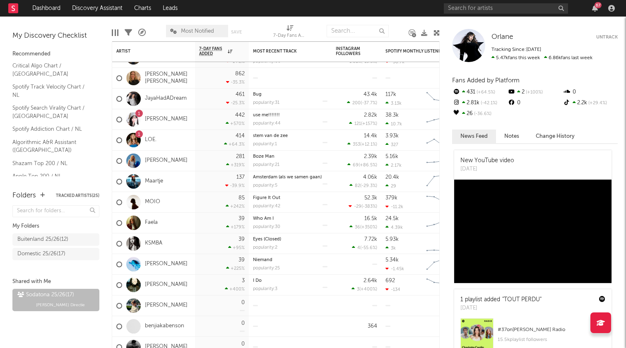
click at [436, 34] on icon at bounding box center [437, 33] width 6 height 6
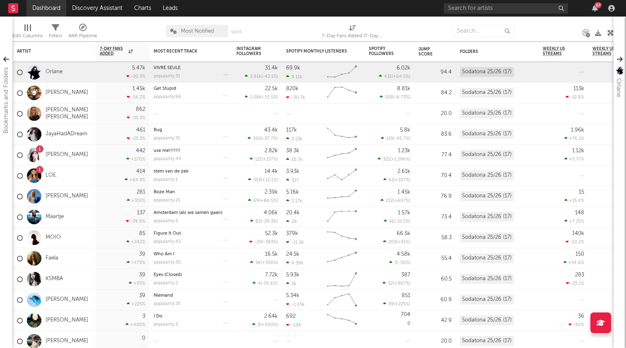
click at [43, 10] on link "Dashboard" at bounding box center [47, 8] width 40 height 17
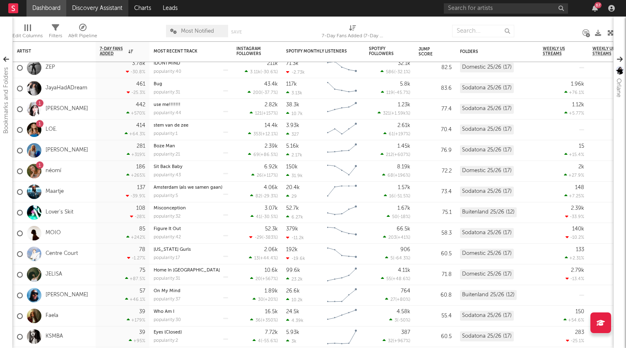
click at [85, 9] on link "Discovery Assistant" at bounding box center [97, 8] width 62 height 17
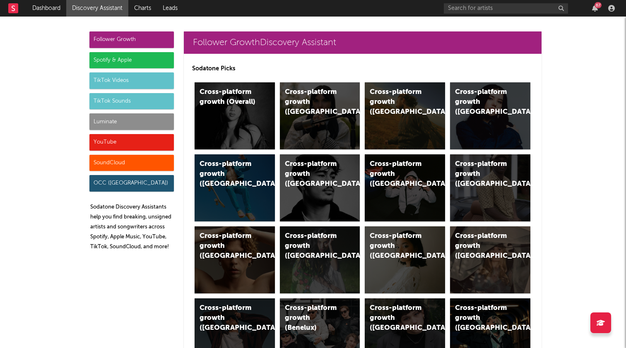
click at [130, 54] on div "Spotify & Apple" at bounding box center [131, 60] width 84 height 17
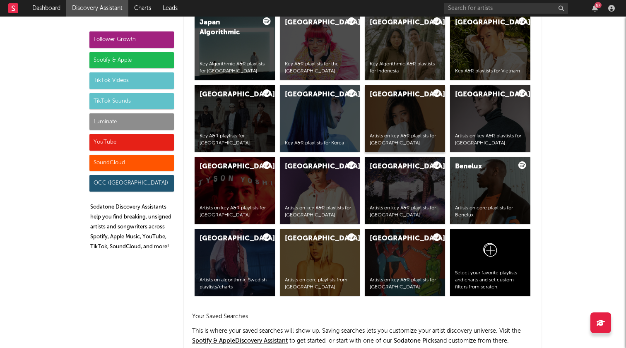
scroll to position [1574, 0]
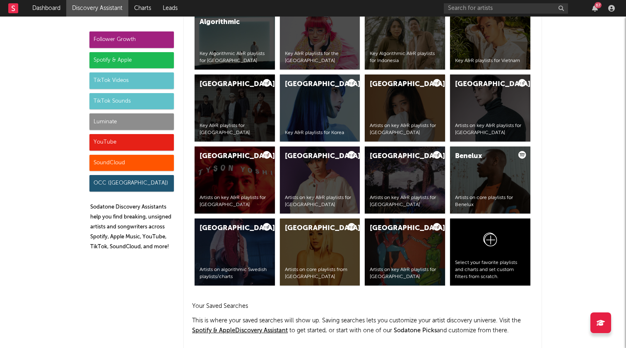
click at [113, 105] on div "TikTok Sounds" at bounding box center [131, 101] width 84 height 17
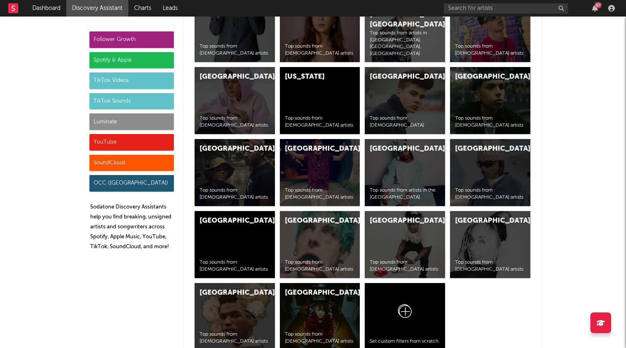
scroll to position [3260, 0]
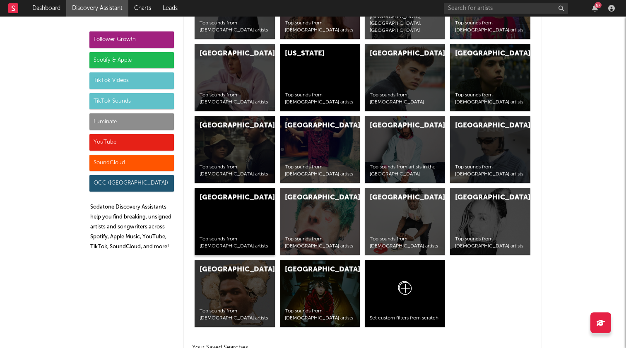
click at [229, 220] on div "Netherlands Top sounds from [DEMOGRAPHIC_DATA] artists" at bounding box center [235, 221] width 80 height 67
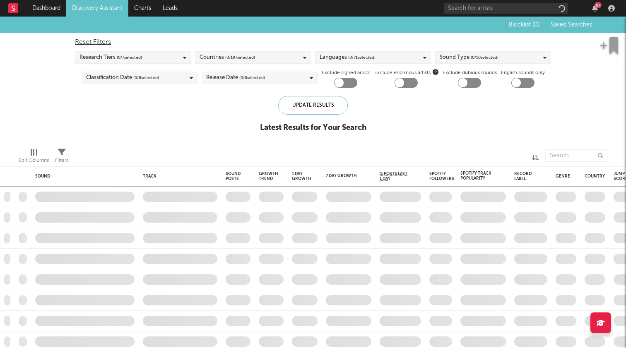
checkbox input "true"
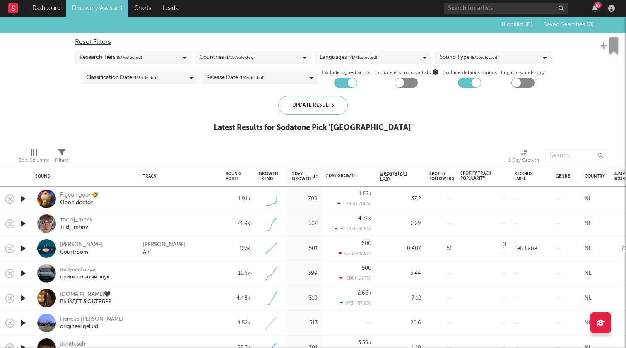
click at [24, 196] on icon "button" at bounding box center [23, 199] width 9 height 10
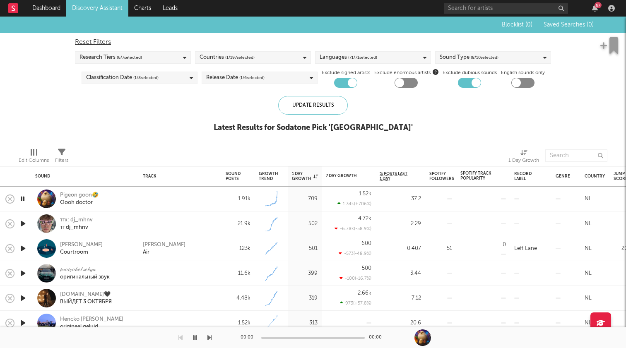
click at [22, 200] on icon "button" at bounding box center [23, 199] width 8 height 10
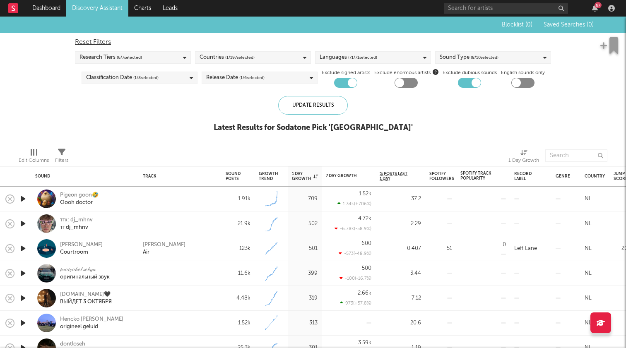
click at [23, 227] on icon "button" at bounding box center [23, 224] width 9 height 10
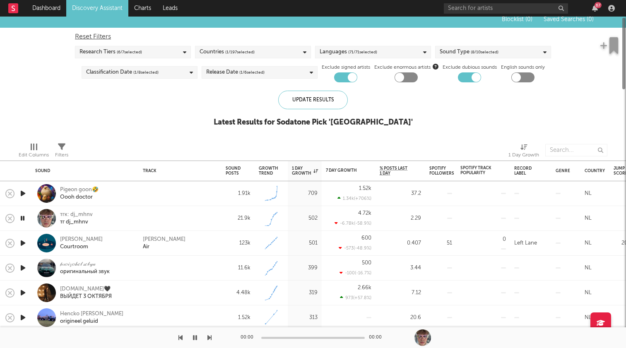
click at [24, 239] on icon "button" at bounding box center [23, 243] width 9 height 10
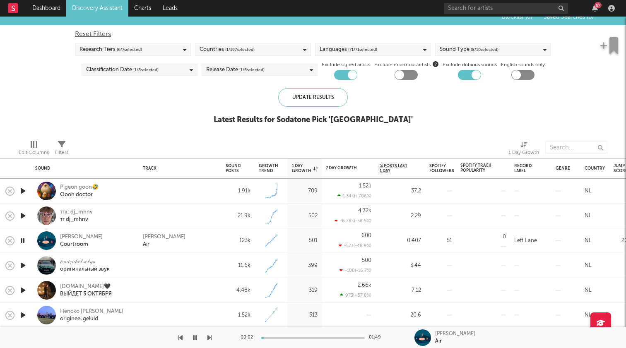
click at [281, 337] on div at bounding box center [313, 338] width 104 height 2
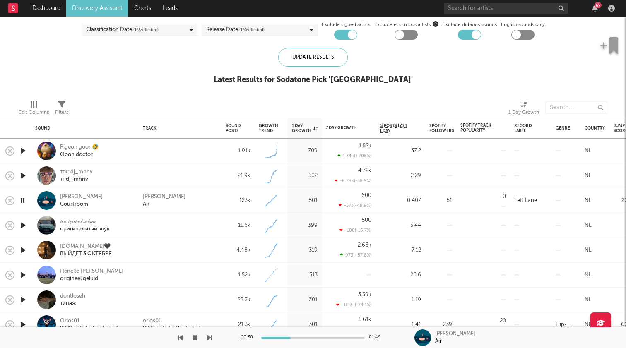
click at [22, 227] on icon "button" at bounding box center [23, 225] width 9 height 10
click at [24, 252] on icon "button" at bounding box center [23, 250] width 9 height 10
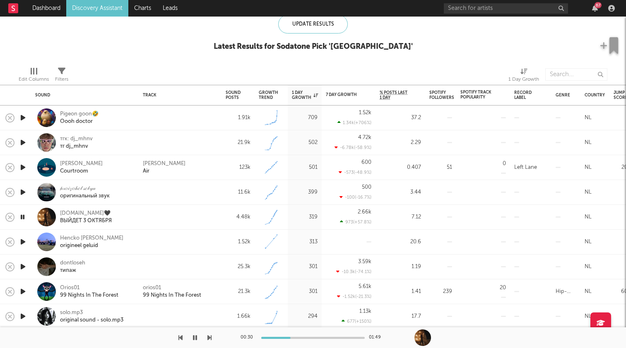
click at [26, 294] on icon "button" at bounding box center [23, 292] width 9 height 10
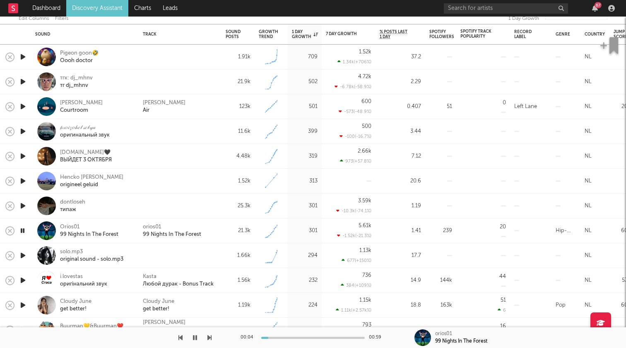
click at [22, 278] on icon "button" at bounding box center [23, 280] width 9 height 10
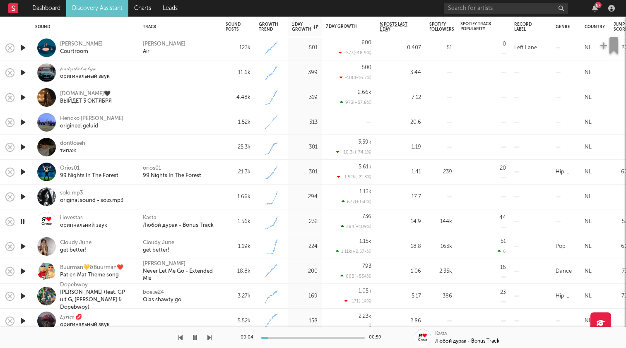
click at [292, 337] on div at bounding box center [313, 338] width 104 height 2
click at [24, 248] on icon "button" at bounding box center [23, 246] width 9 height 10
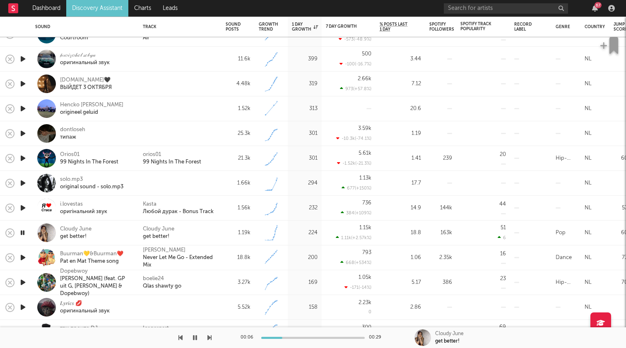
click at [24, 260] on icon "button" at bounding box center [23, 258] width 9 height 10
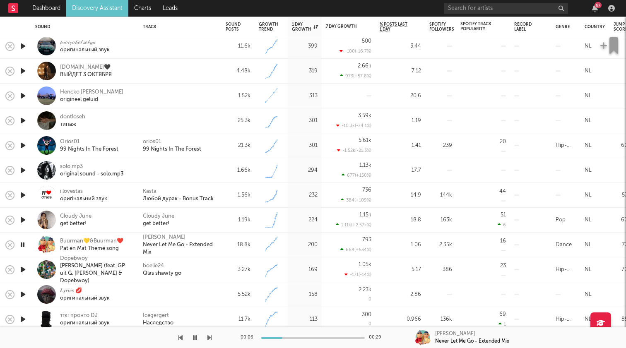
click at [24, 273] on icon "button" at bounding box center [23, 270] width 9 height 10
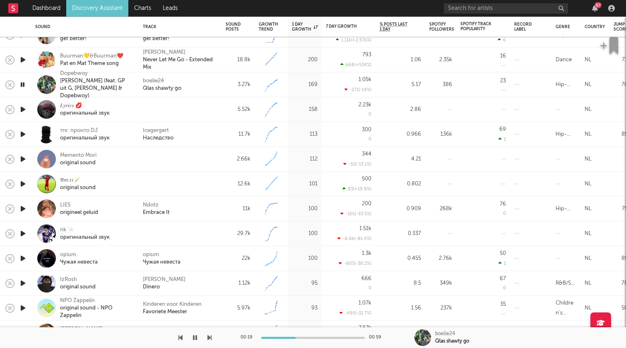
click at [22, 284] on icon "button" at bounding box center [23, 283] width 9 height 10
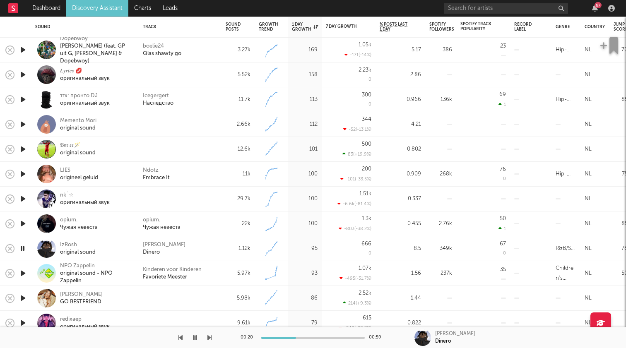
click at [24, 249] on icon "button" at bounding box center [23, 249] width 8 height 10
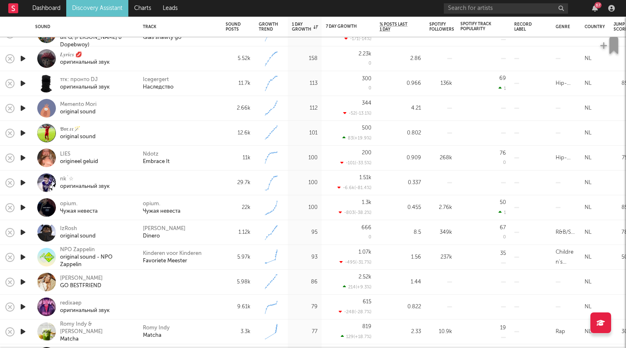
click at [22, 282] on icon "button" at bounding box center [23, 282] width 9 height 10
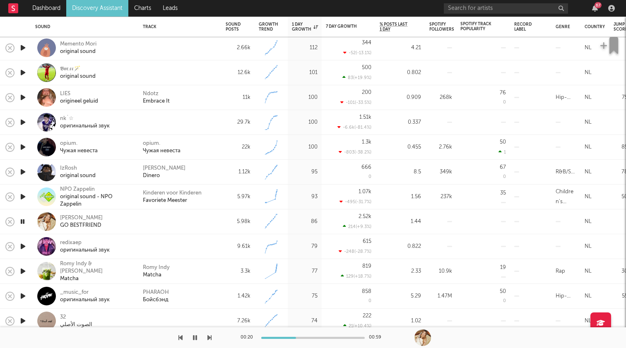
click at [21, 275] on icon "button" at bounding box center [23, 271] width 9 height 10
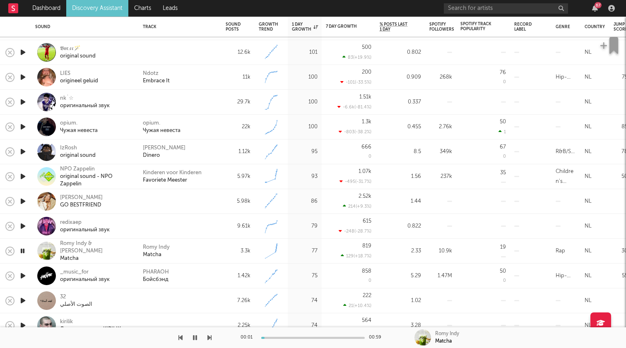
click at [24, 252] on icon "button" at bounding box center [23, 251] width 8 height 10
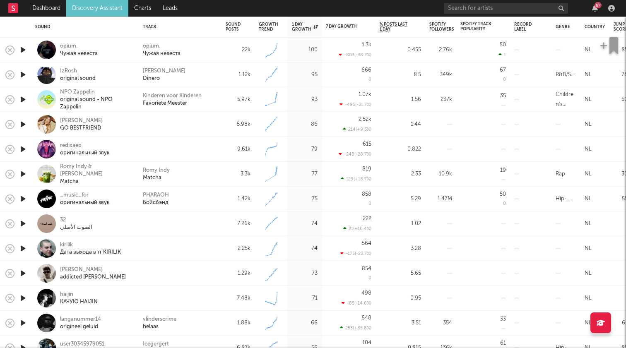
click at [24, 202] on icon "button" at bounding box center [23, 199] width 9 height 10
